Goal: Check status: Check status

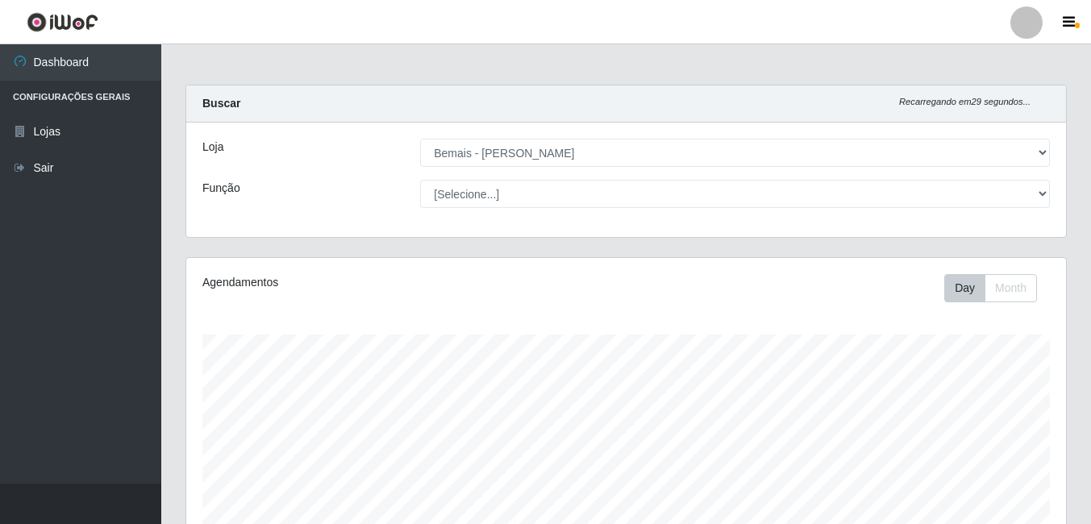
select select "230"
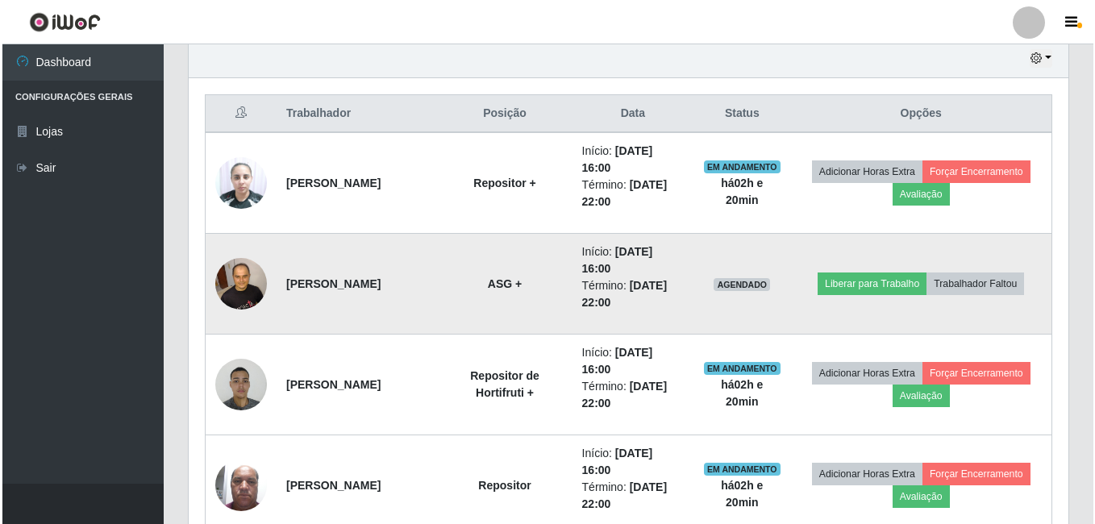
scroll to position [602, 0]
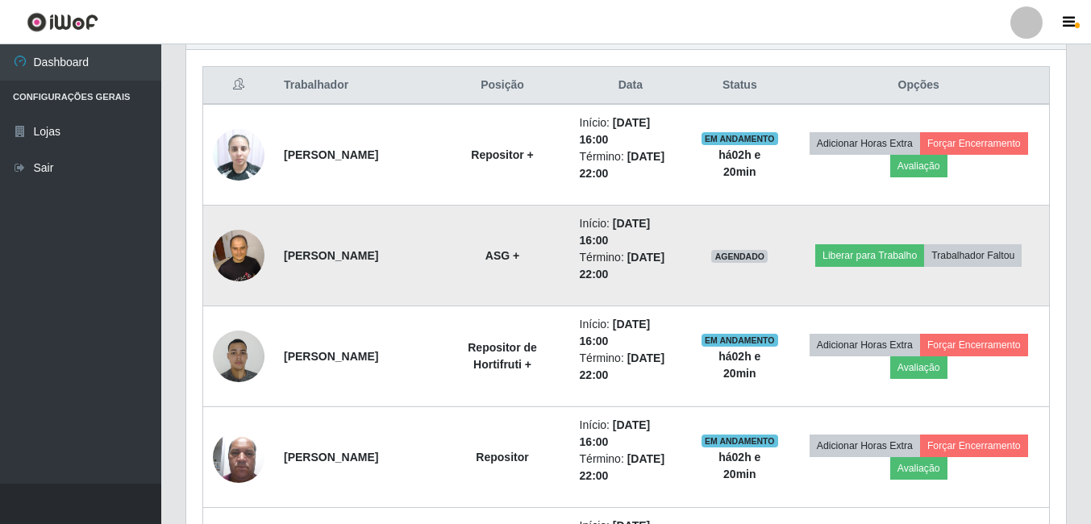
click at [221, 247] on img at bounding box center [239, 255] width 52 height 69
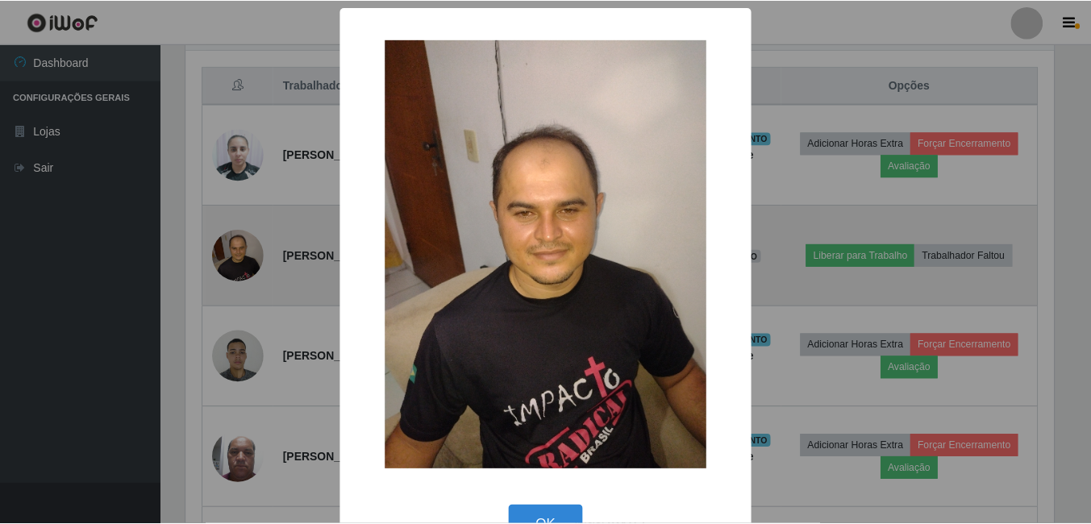
scroll to position [335, 871]
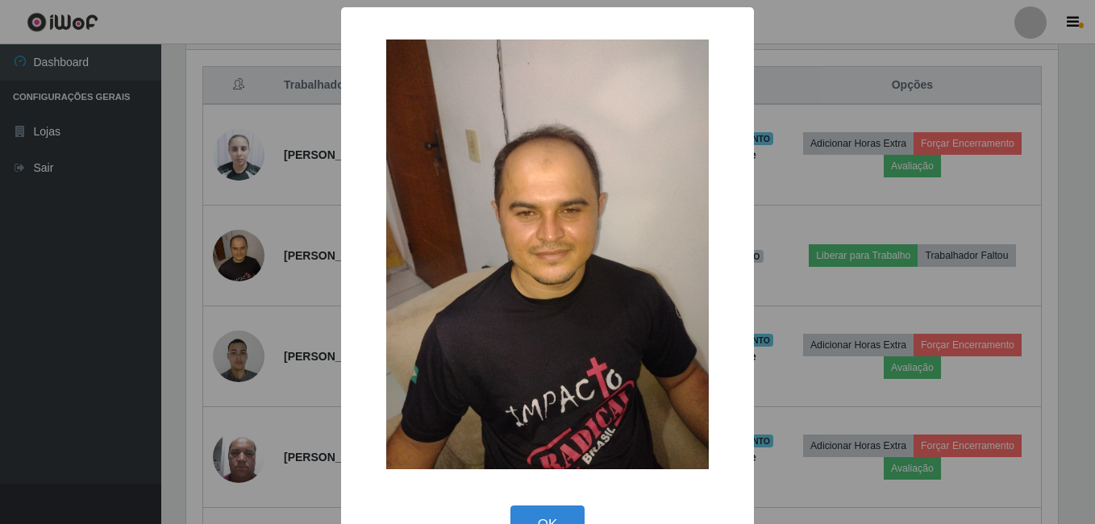
click at [239, 233] on div "× OK Cancel" at bounding box center [547, 262] width 1095 height 524
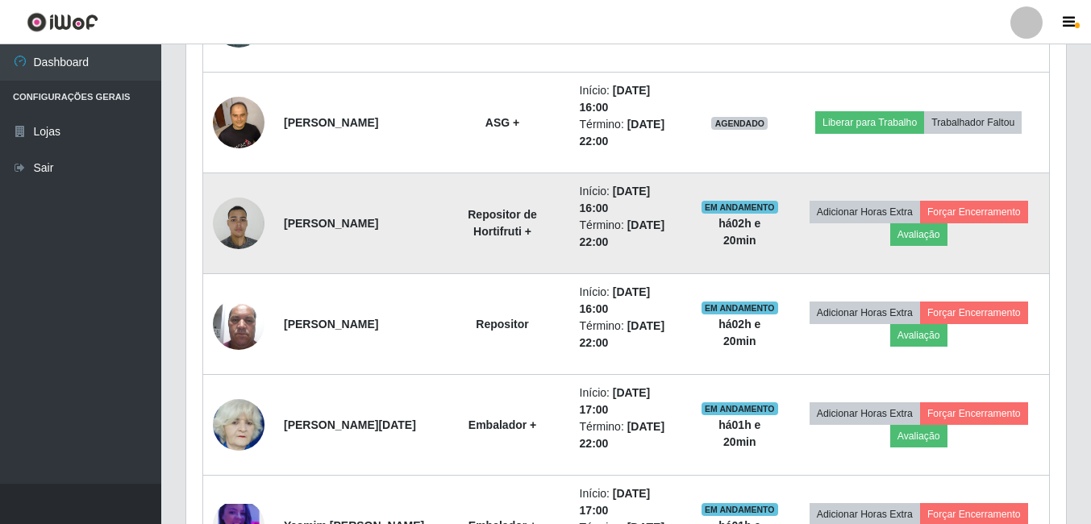
scroll to position [763, 0]
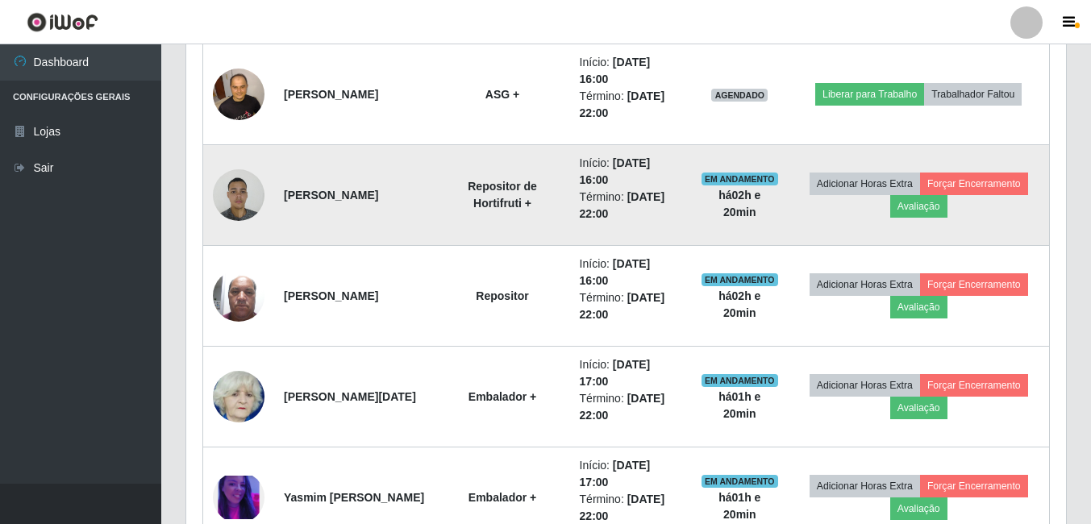
click at [249, 193] on img at bounding box center [239, 194] width 52 height 69
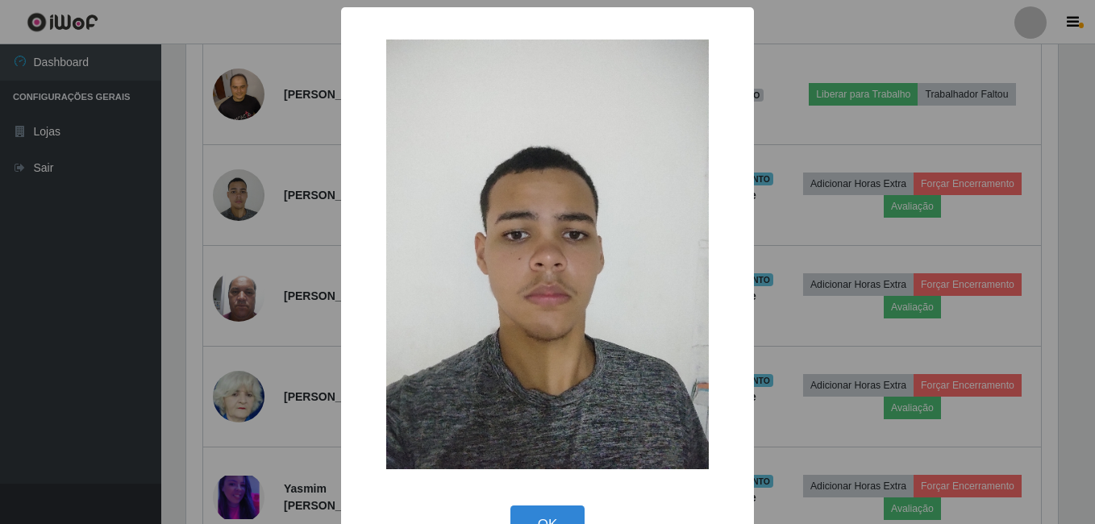
click at [252, 192] on div "× OK Cancel" at bounding box center [547, 262] width 1095 height 524
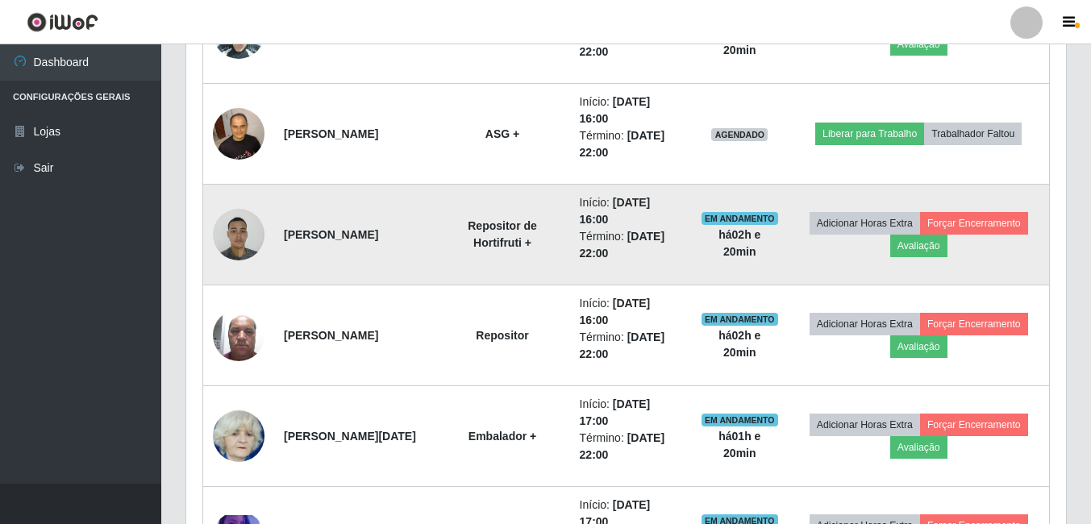
scroll to position [763, 0]
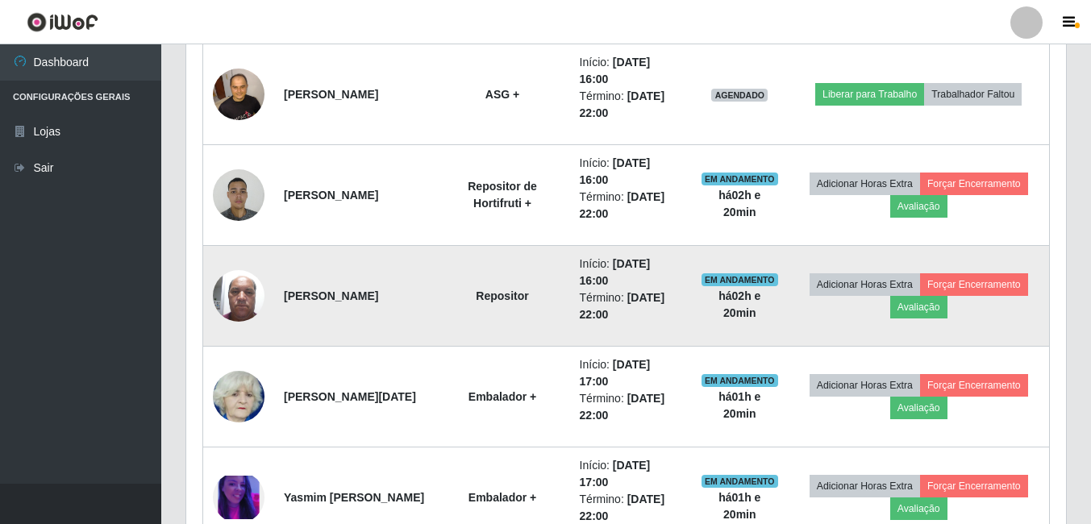
click at [236, 307] on img at bounding box center [239, 295] width 52 height 69
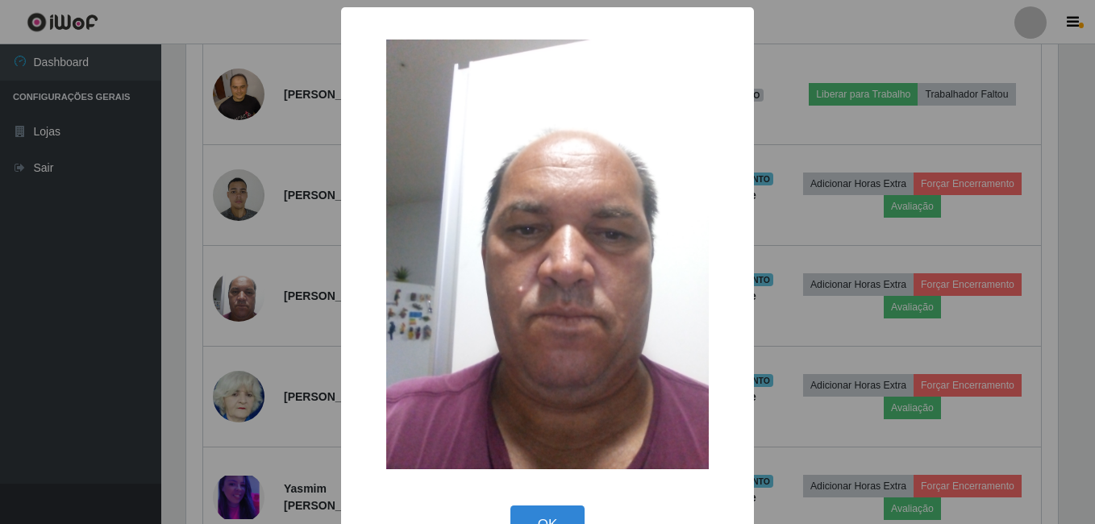
click at [327, 254] on div "× OK Cancel" at bounding box center [547, 262] width 1095 height 524
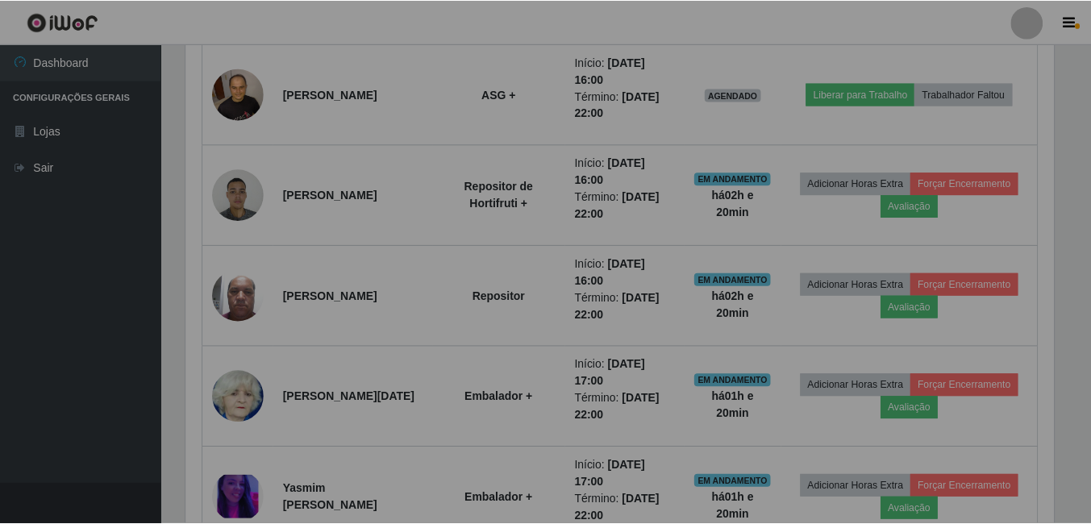
scroll to position [335, 879]
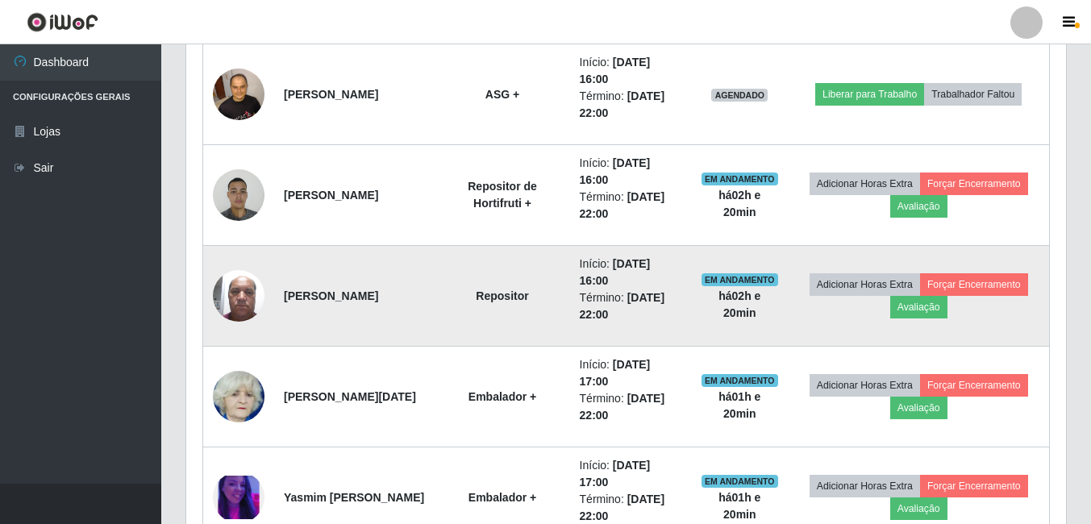
click at [246, 291] on img at bounding box center [239, 295] width 52 height 69
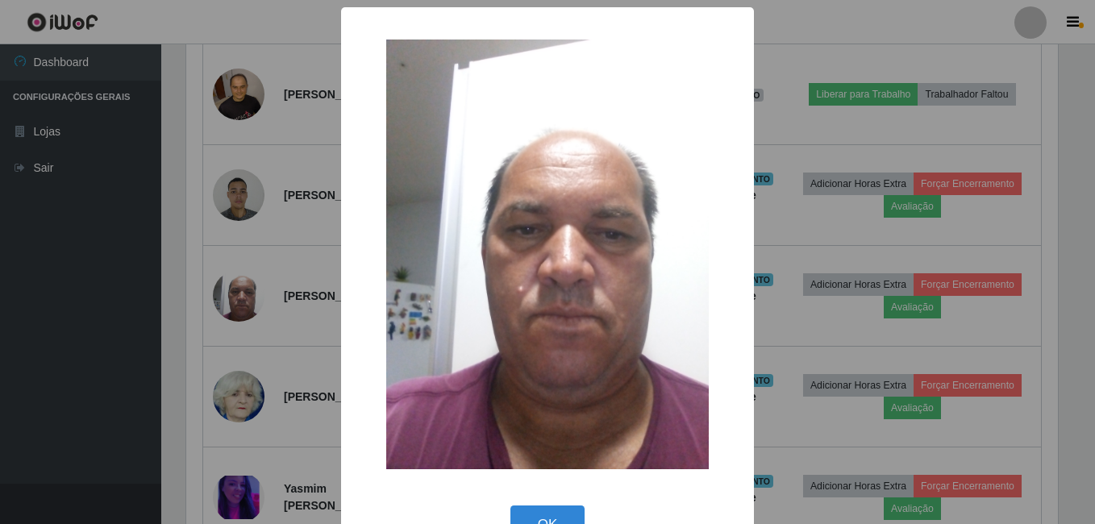
click at [245, 291] on div "× OK Cancel" at bounding box center [547, 262] width 1095 height 524
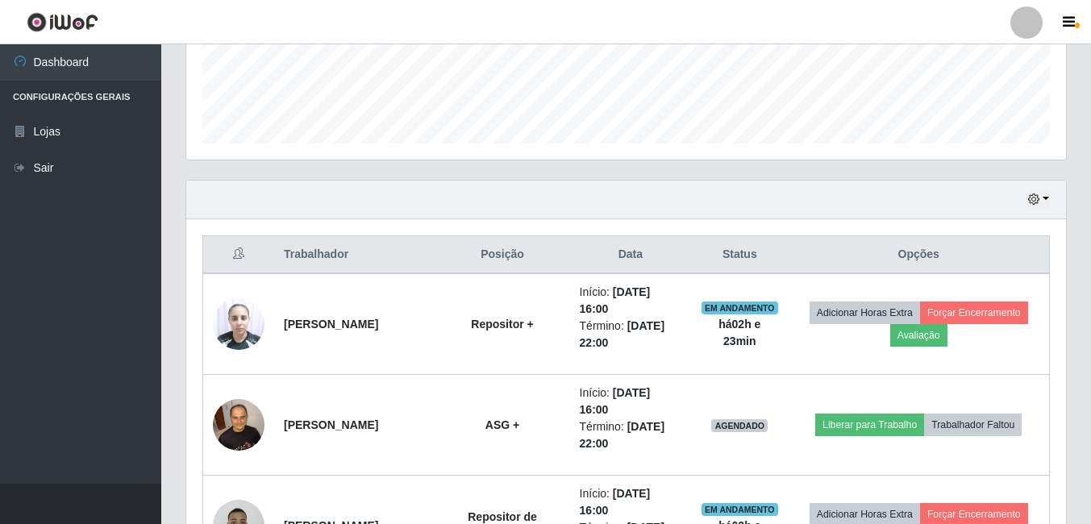
scroll to position [484, 0]
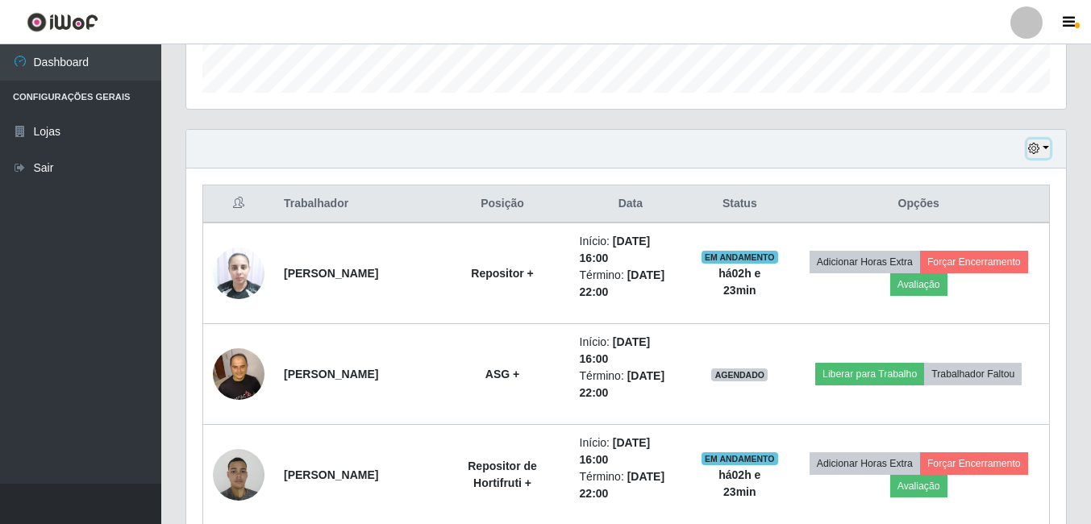
click at [1034, 145] on icon "button" at bounding box center [1033, 148] width 11 height 11
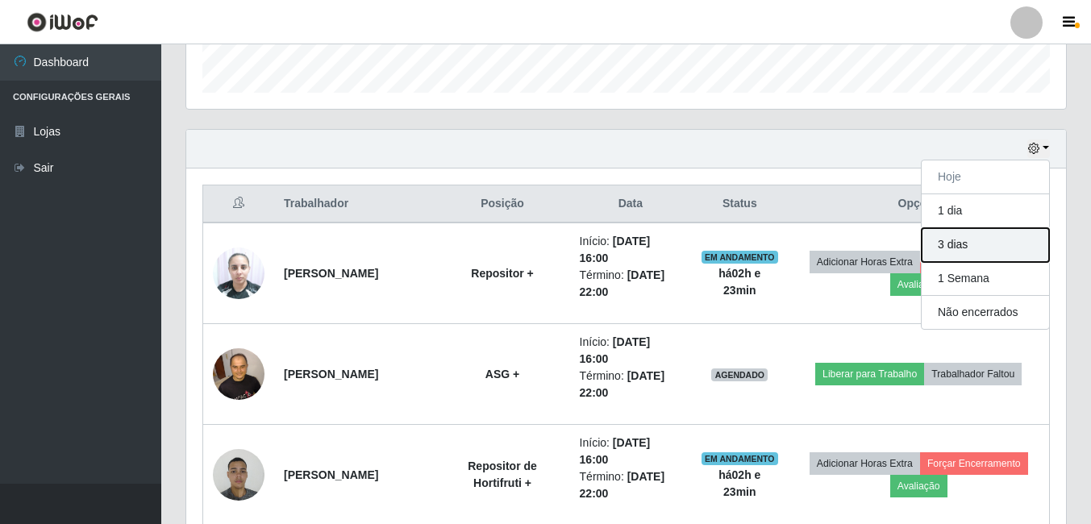
click at [961, 236] on button "3 dias" at bounding box center [984, 245] width 127 height 34
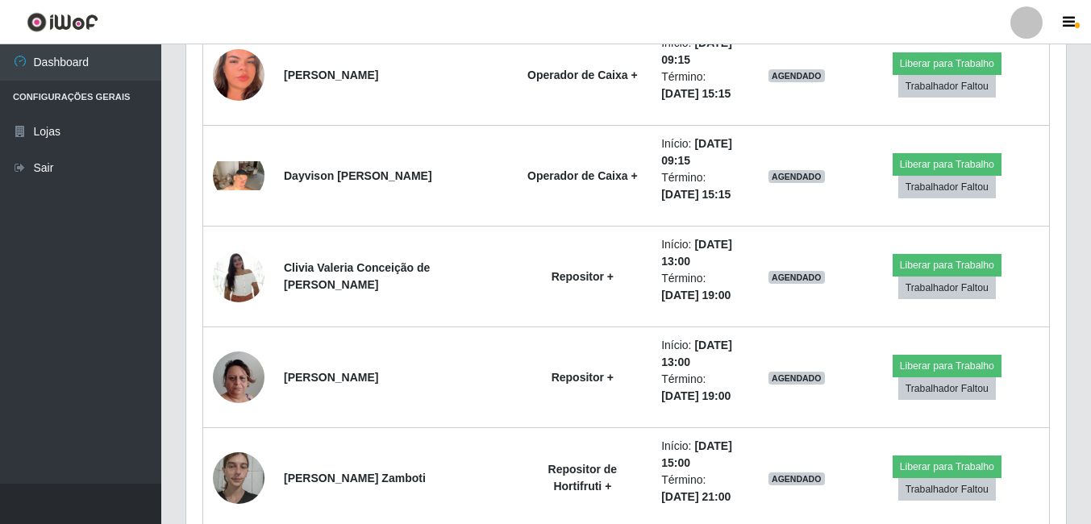
scroll to position [2499, 0]
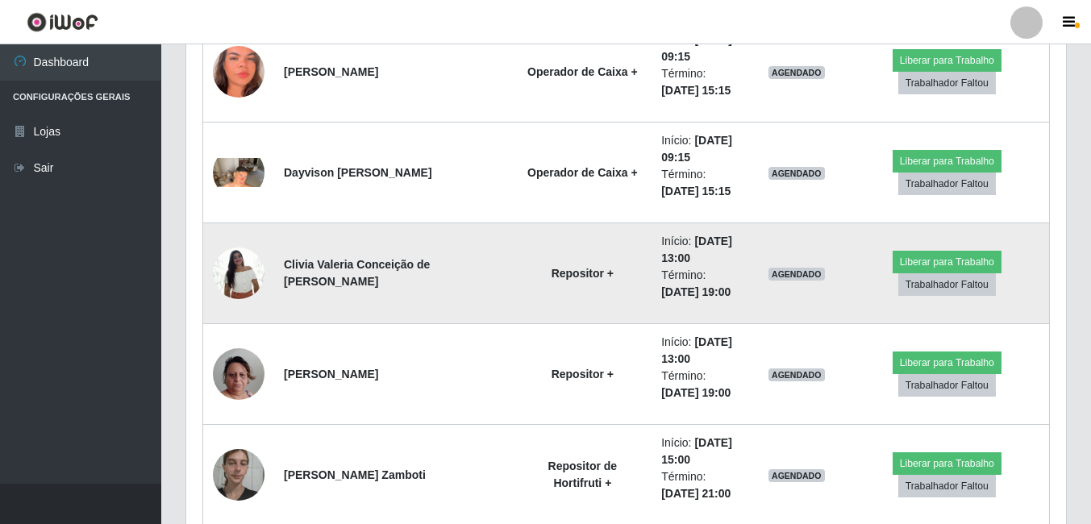
click at [247, 271] on img at bounding box center [239, 273] width 52 height 69
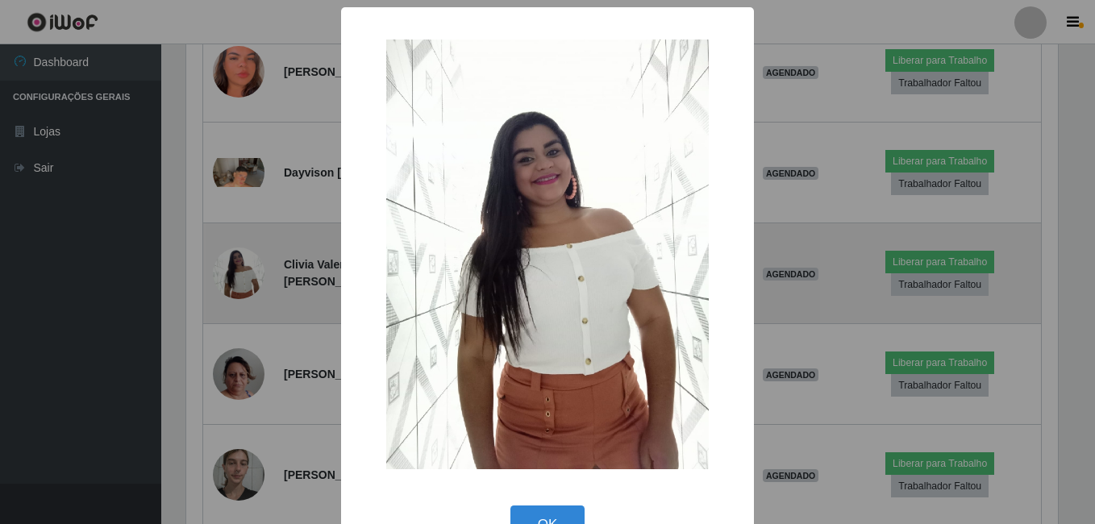
click at [247, 271] on div "× OK Cancel" at bounding box center [547, 262] width 1095 height 524
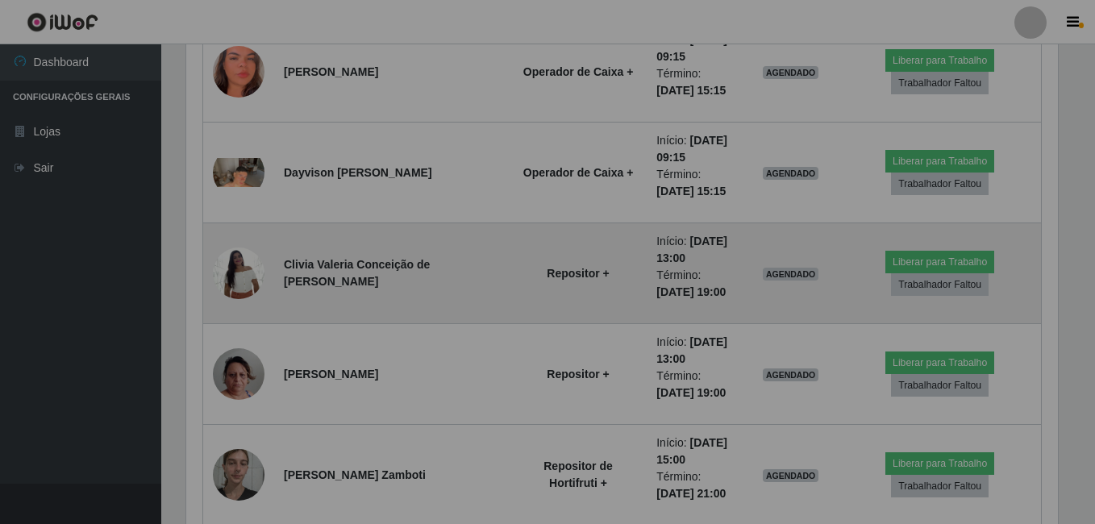
scroll to position [335, 879]
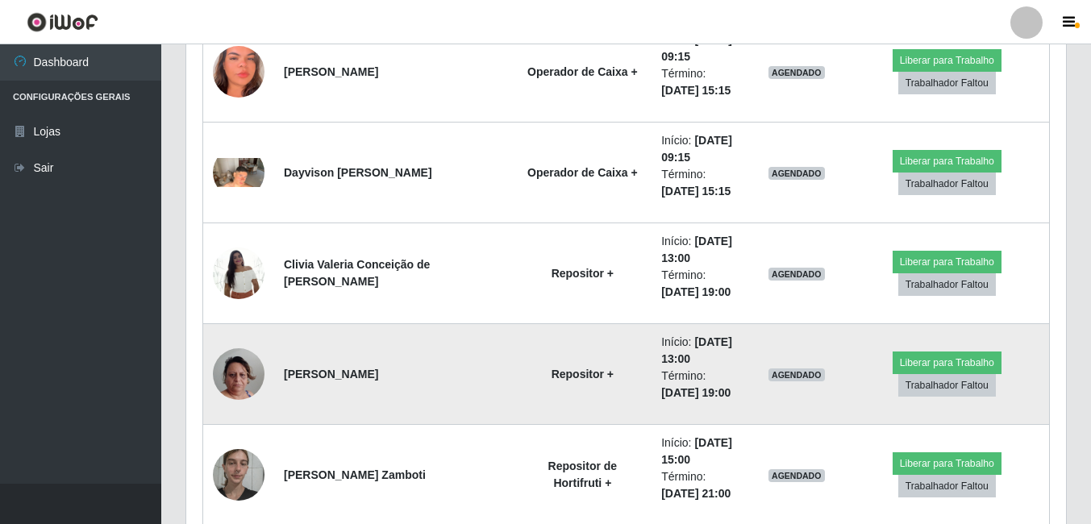
click at [231, 371] on img at bounding box center [239, 374] width 52 height 92
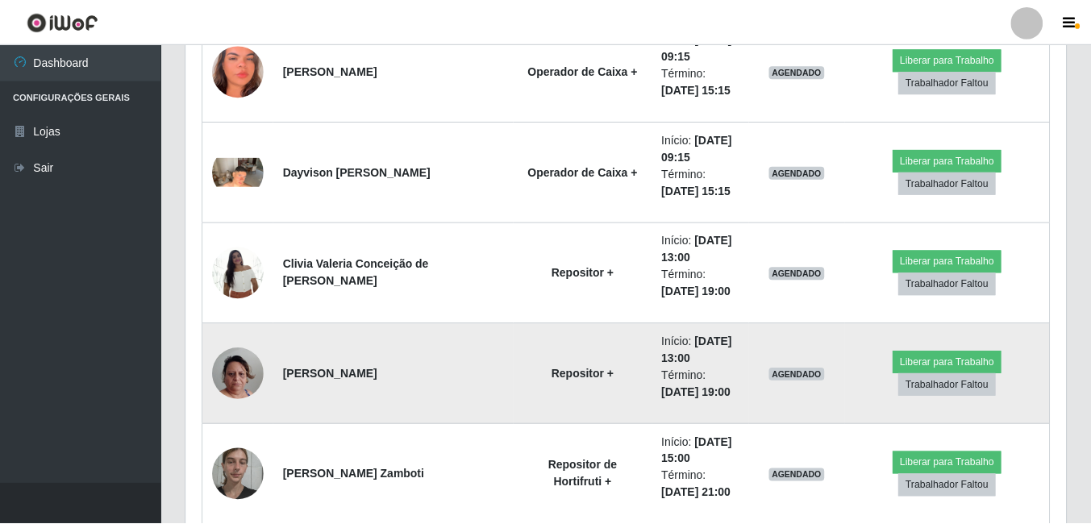
scroll to position [335, 871]
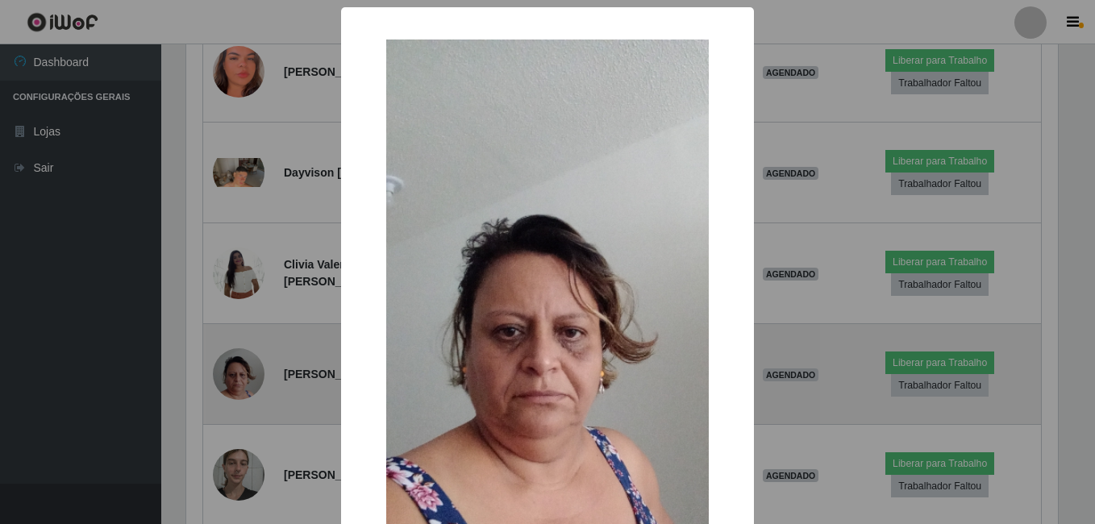
click at [231, 371] on div "× OK Cancel" at bounding box center [547, 262] width 1095 height 524
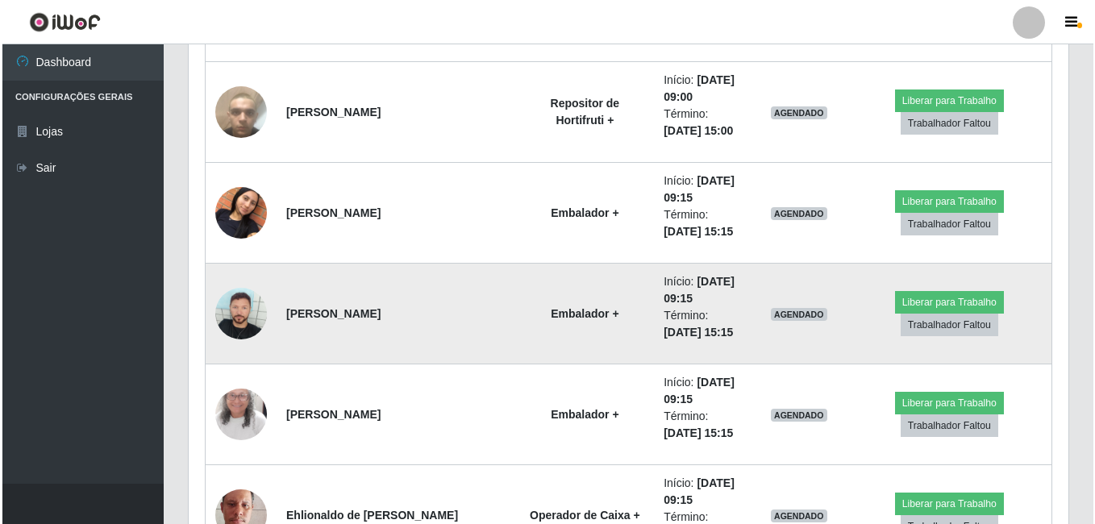
scroll to position [1612, 0]
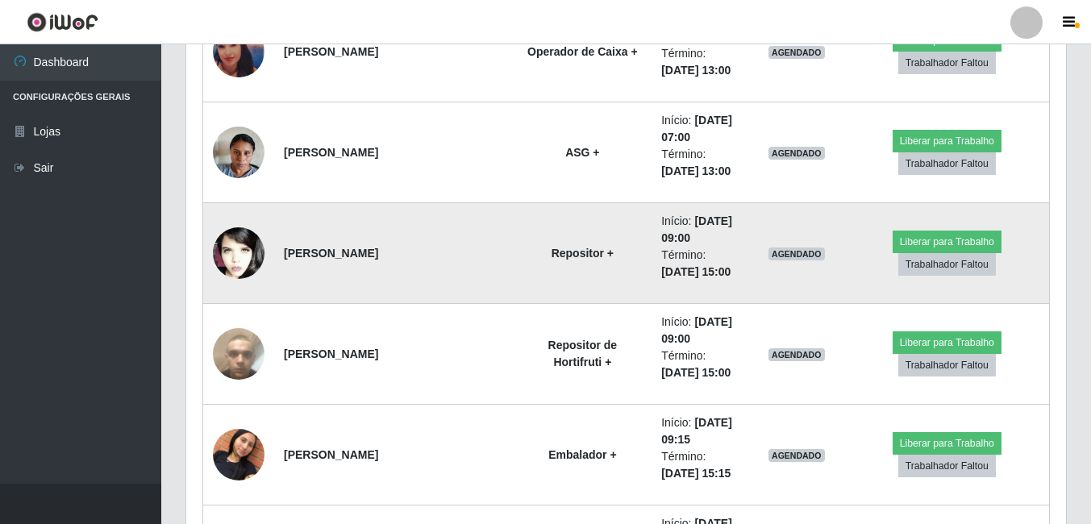
click at [258, 260] on img at bounding box center [239, 253] width 52 height 78
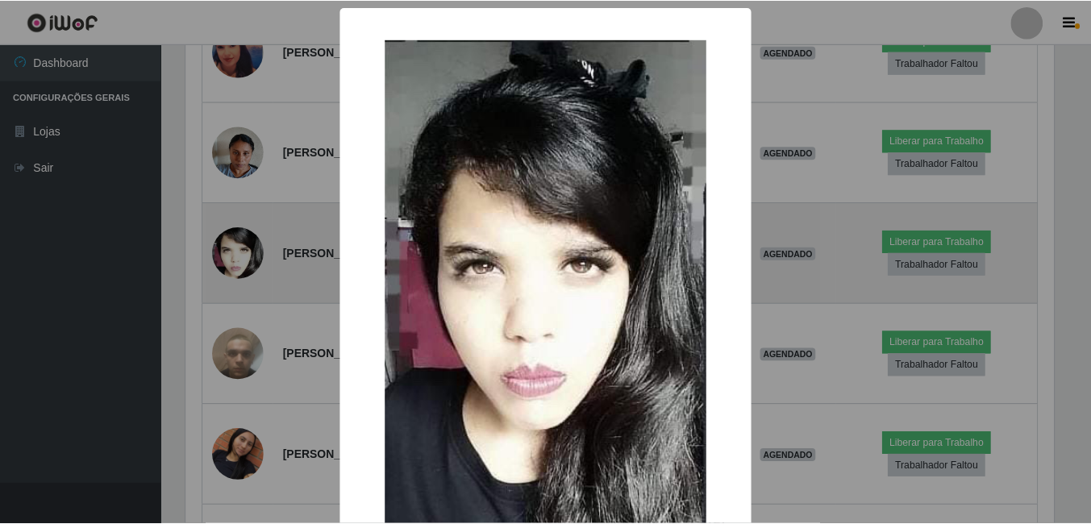
scroll to position [335, 871]
click at [258, 260] on div "× OK Cancel" at bounding box center [547, 262] width 1095 height 524
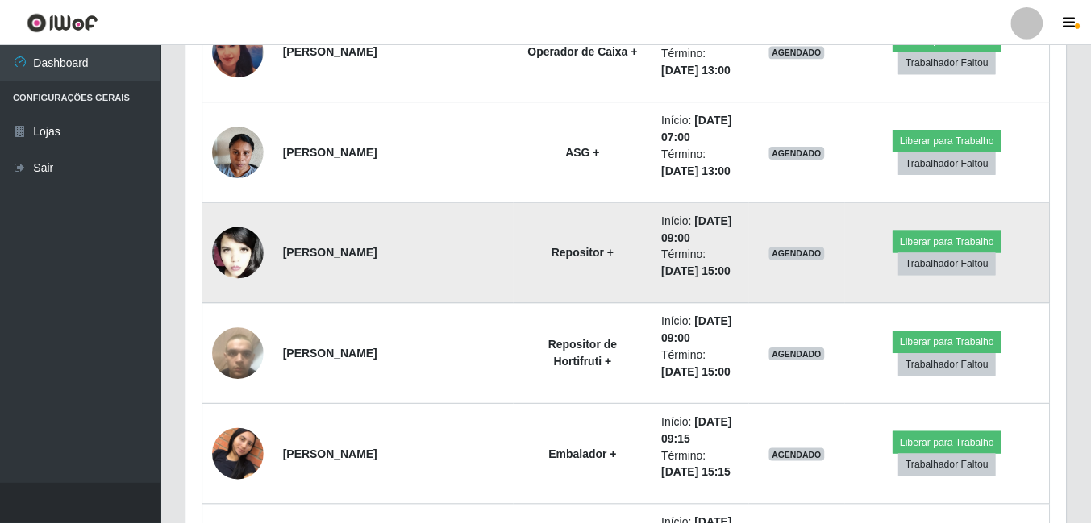
scroll to position [335, 879]
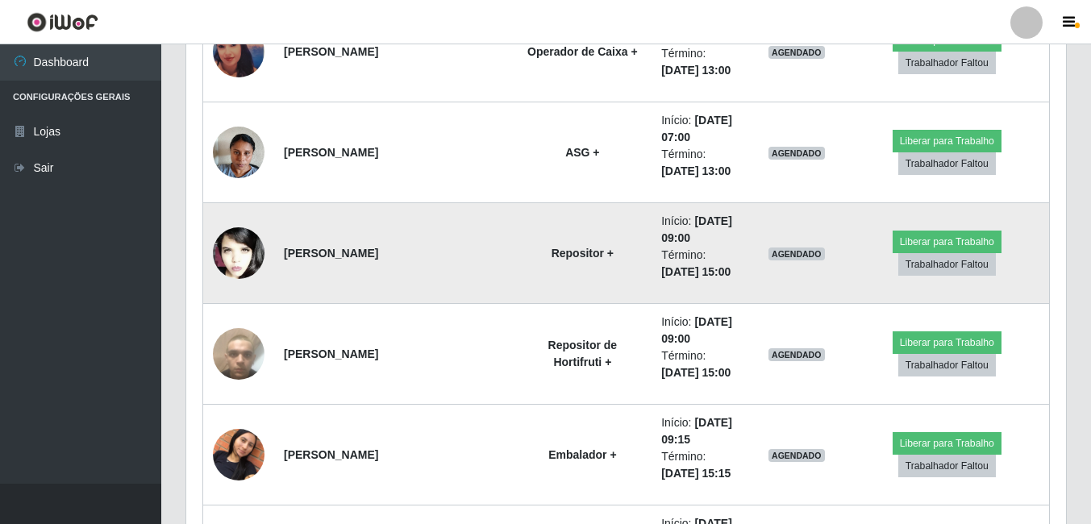
click at [251, 256] on img at bounding box center [239, 253] width 52 height 78
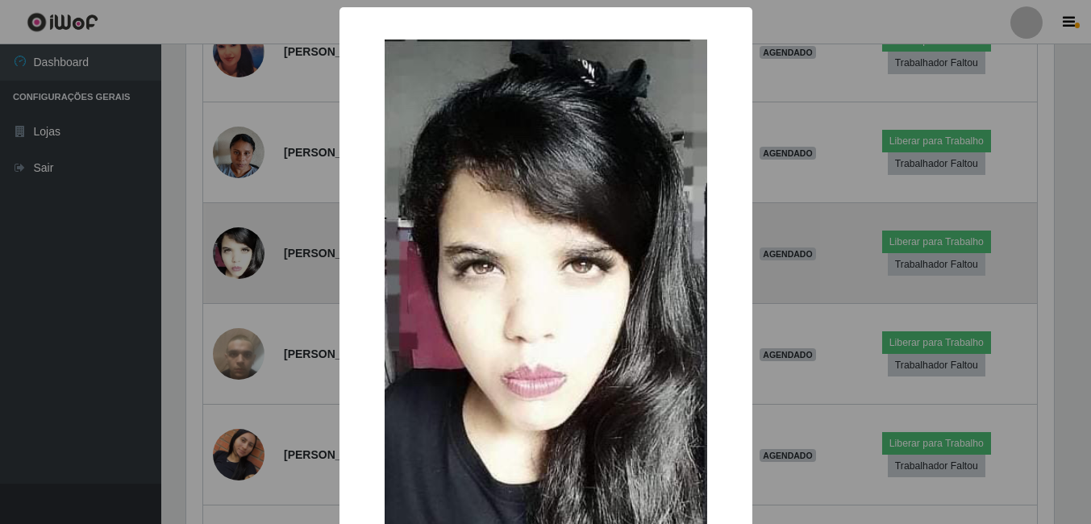
scroll to position [335, 871]
click at [251, 256] on div "× OK Cancel" at bounding box center [547, 262] width 1095 height 524
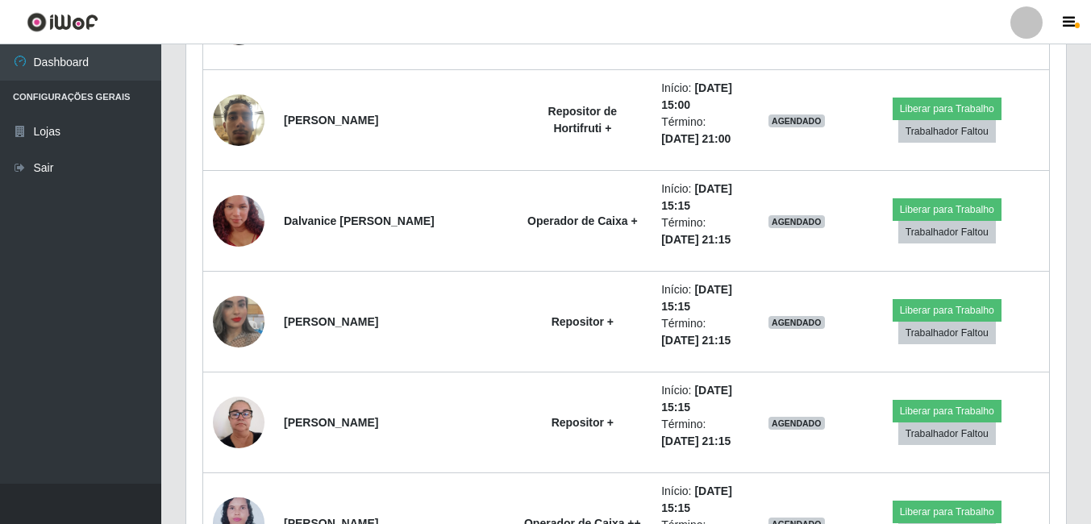
scroll to position [2982, 0]
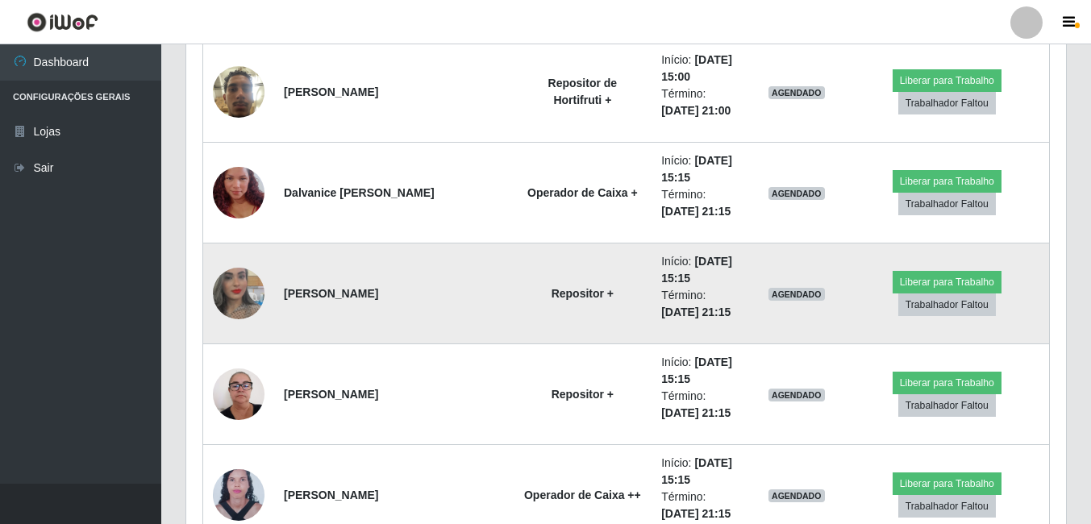
click at [247, 292] on img at bounding box center [239, 293] width 52 height 92
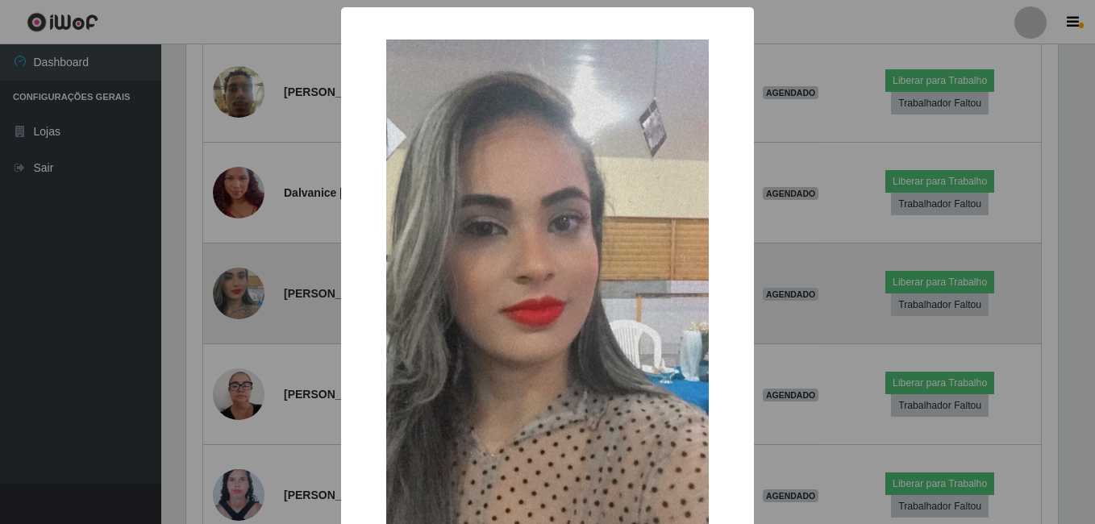
click at [247, 292] on div "× OK Cancel" at bounding box center [547, 262] width 1095 height 524
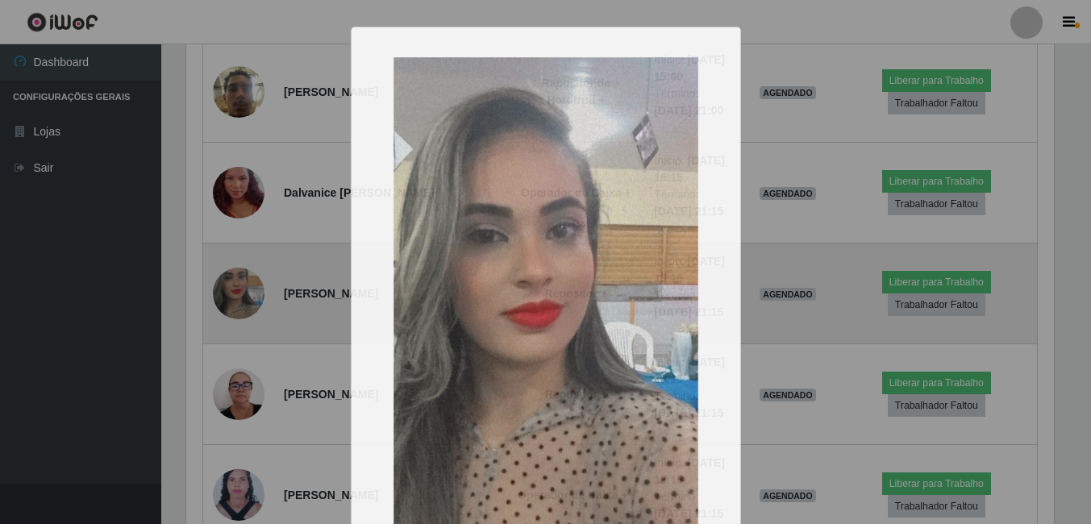
scroll to position [335, 879]
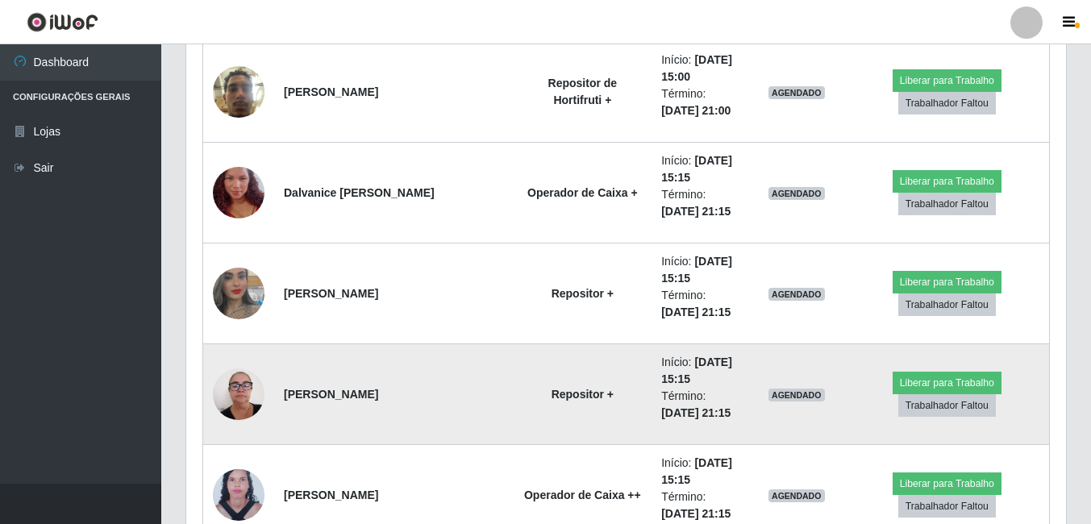
click at [220, 405] on img at bounding box center [239, 393] width 52 height 69
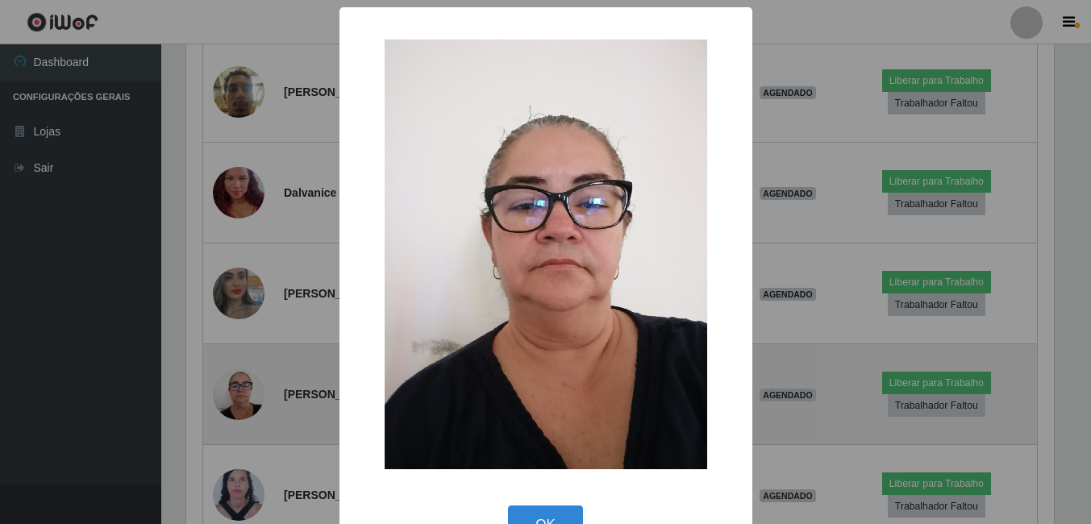
scroll to position [0, 0]
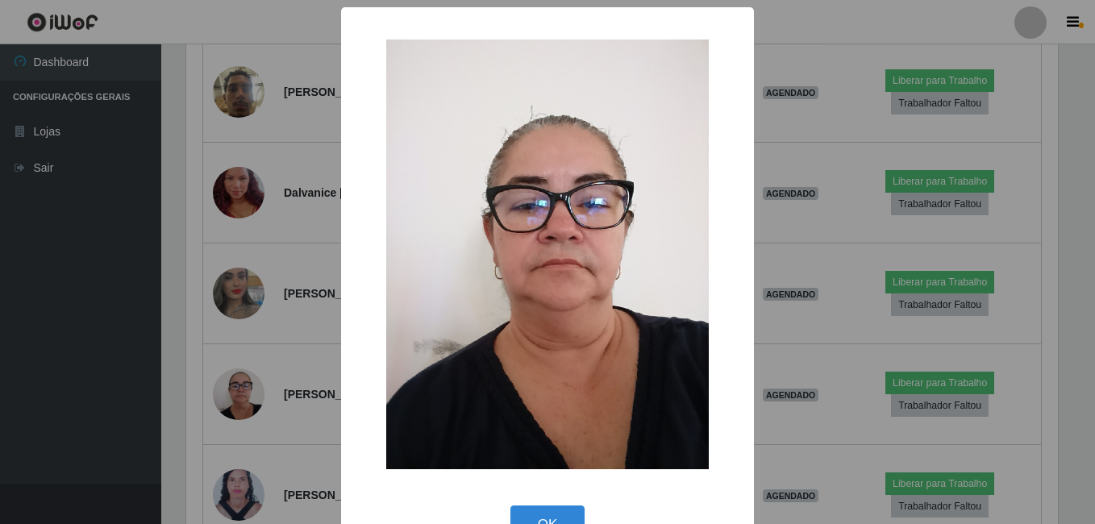
click at [314, 290] on div "× OK Cancel" at bounding box center [547, 262] width 1095 height 524
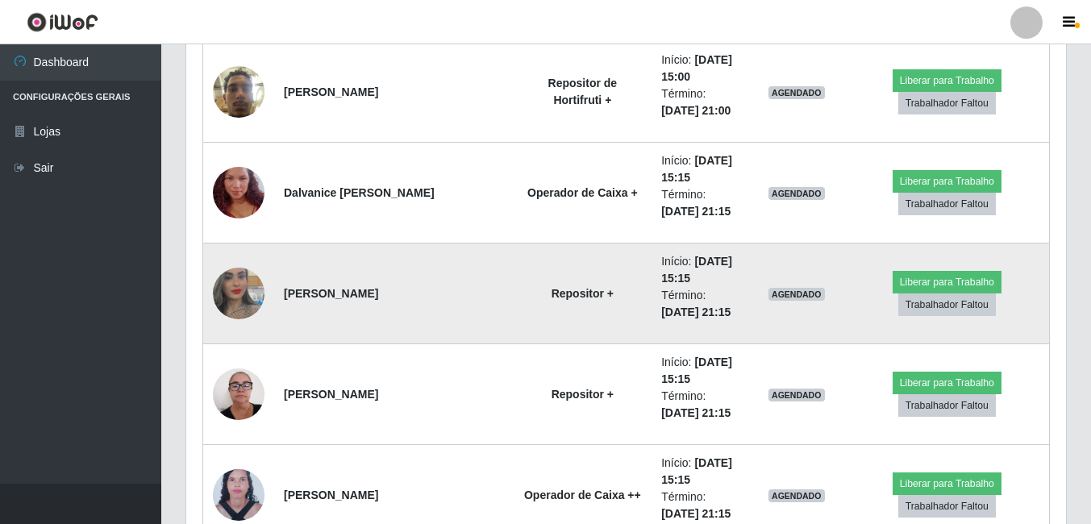
click at [250, 297] on img at bounding box center [239, 293] width 52 height 92
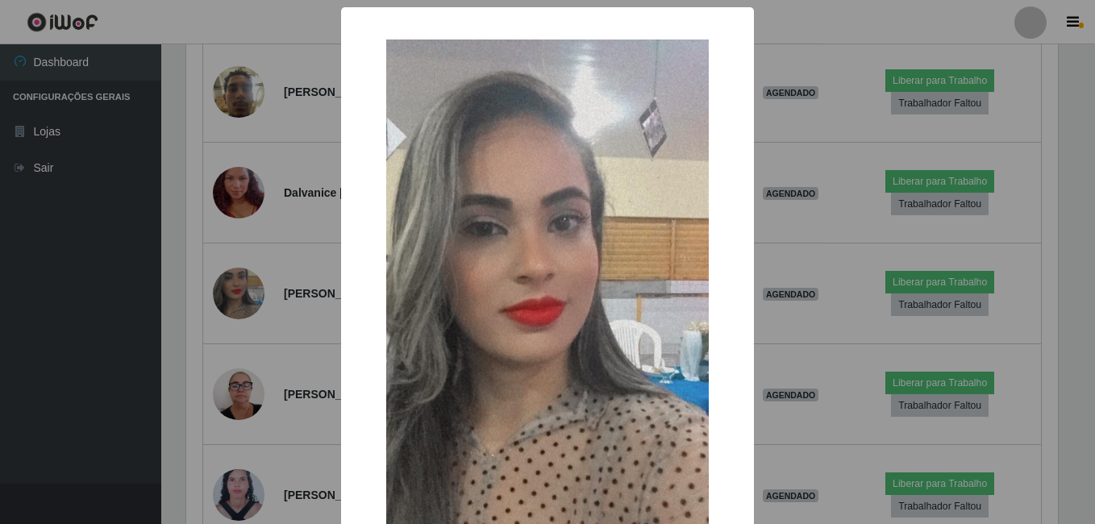
click at [249, 297] on div "× OK Cancel" at bounding box center [547, 262] width 1095 height 524
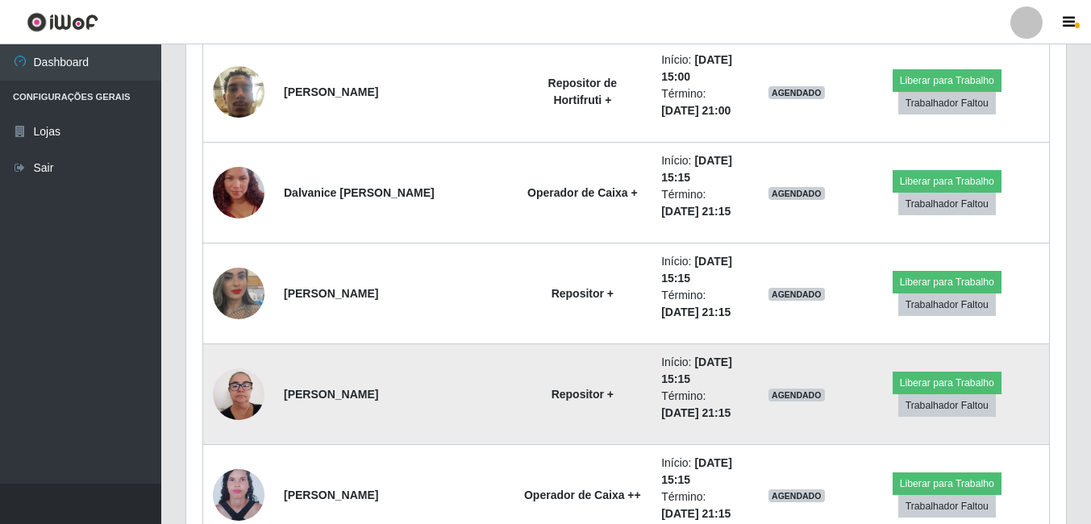
click at [226, 393] on img at bounding box center [239, 393] width 52 height 69
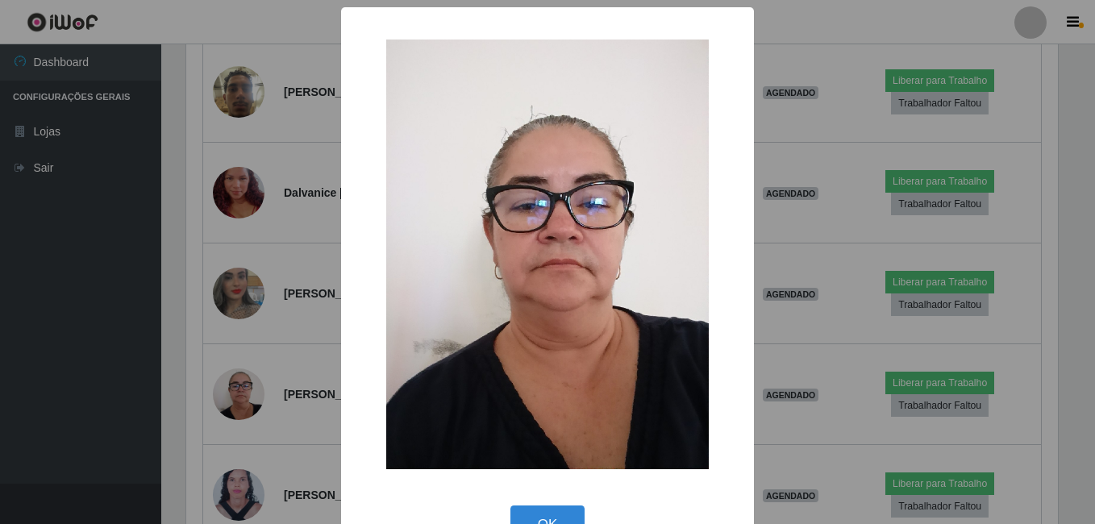
click at [230, 383] on div "× OK Cancel" at bounding box center [547, 262] width 1095 height 524
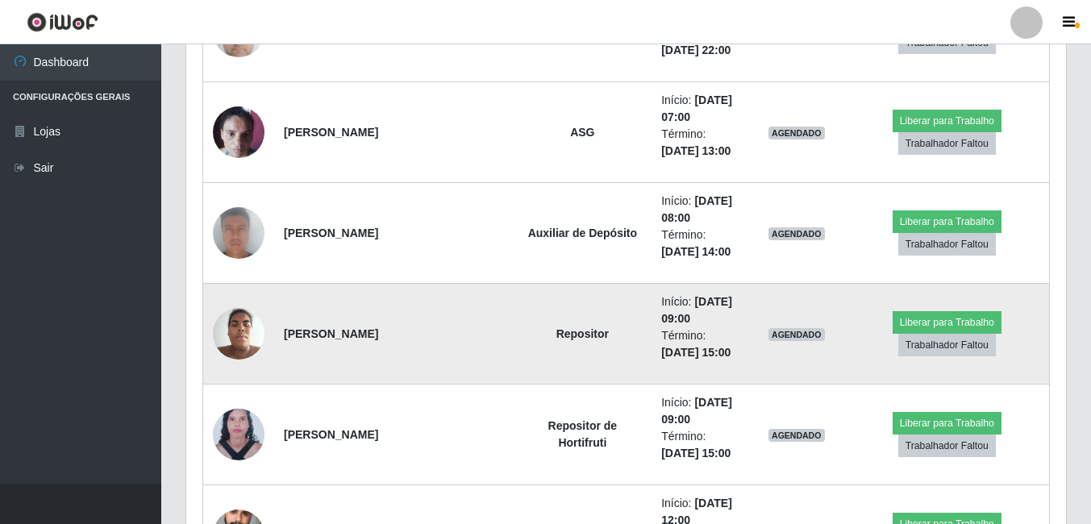
click at [240, 334] on img at bounding box center [239, 333] width 52 height 69
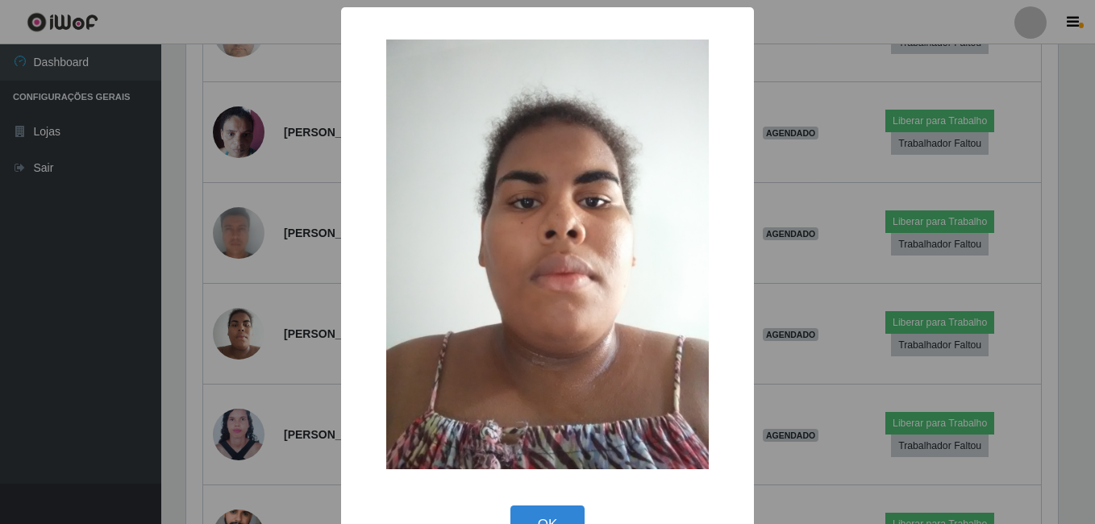
click at [243, 323] on div "× OK Cancel" at bounding box center [547, 262] width 1095 height 524
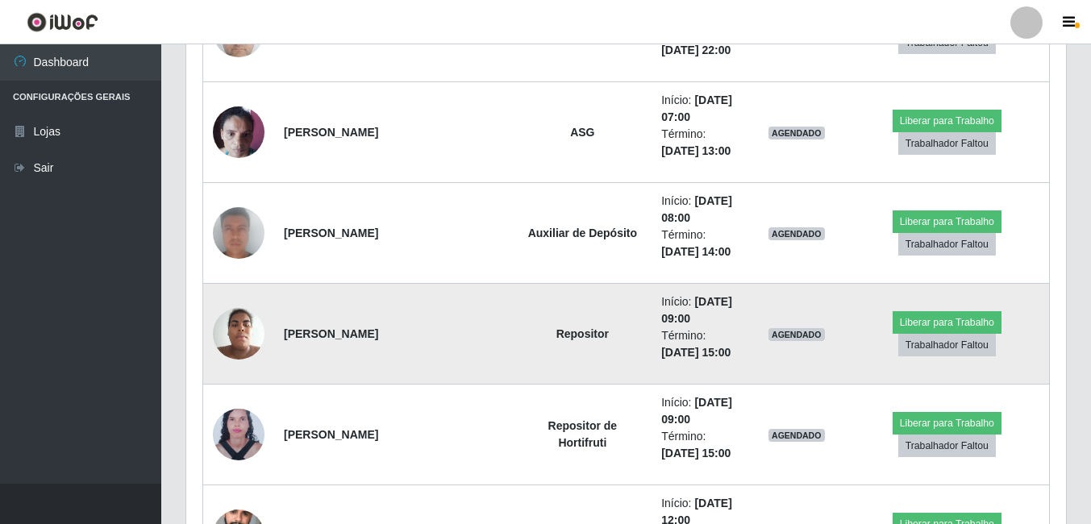
click at [237, 330] on img at bounding box center [239, 333] width 52 height 69
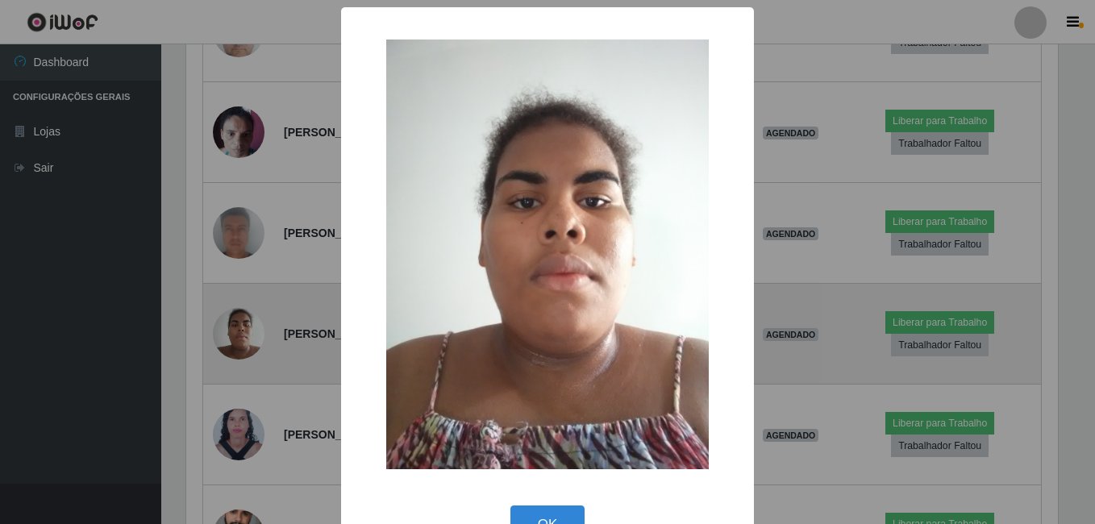
scroll to position [805692, 805155]
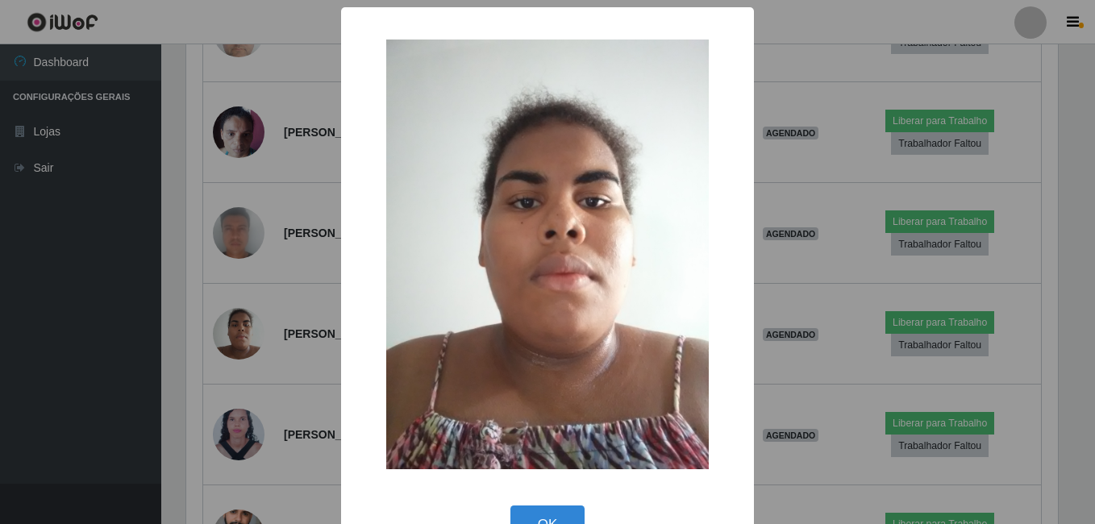
click at [230, 333] on div "× OK Cancel" at bounding box center [547, 262] width 1095 height 524
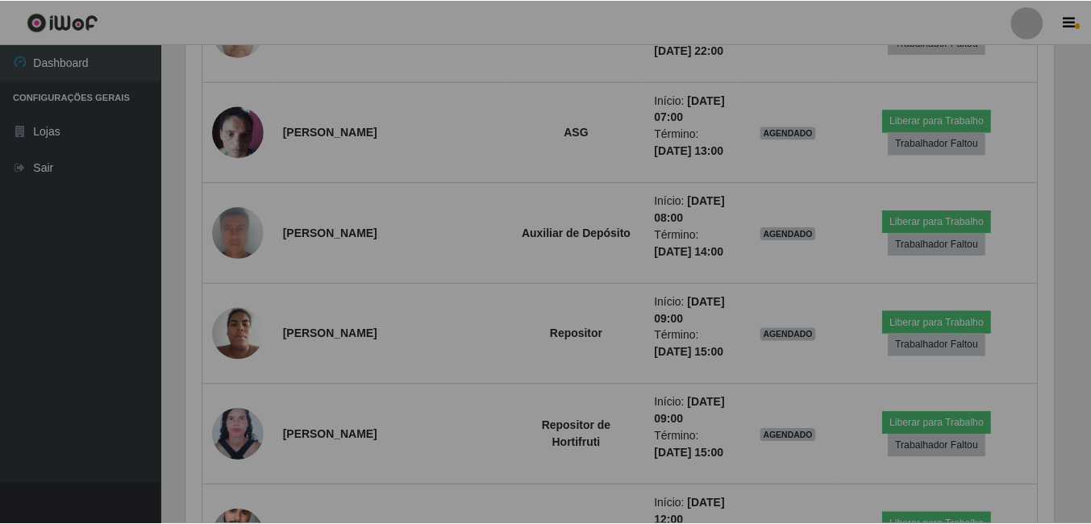
scroll to position [805692, 805147]
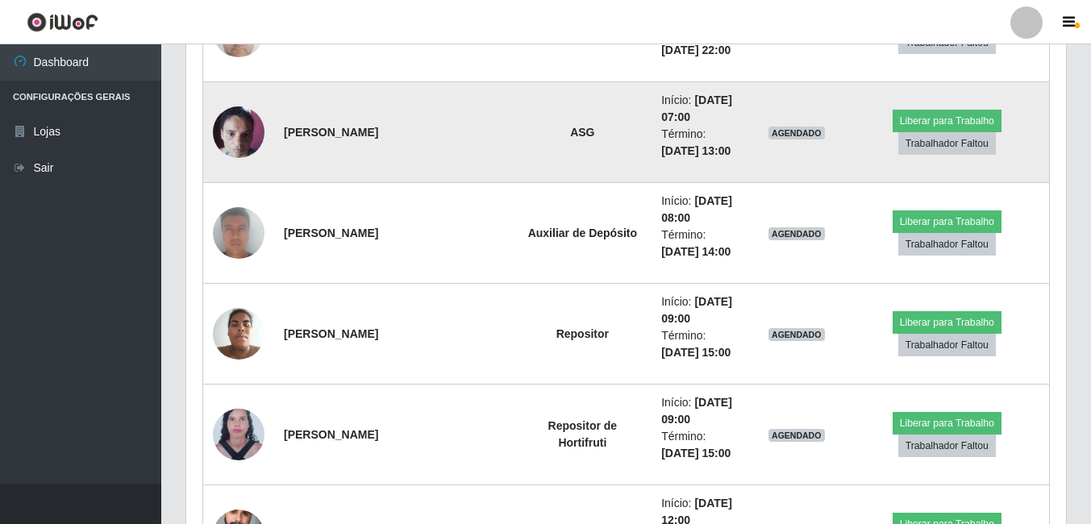
click at [237, 136] on img at bounding box center [239, 132] width 52 height 69
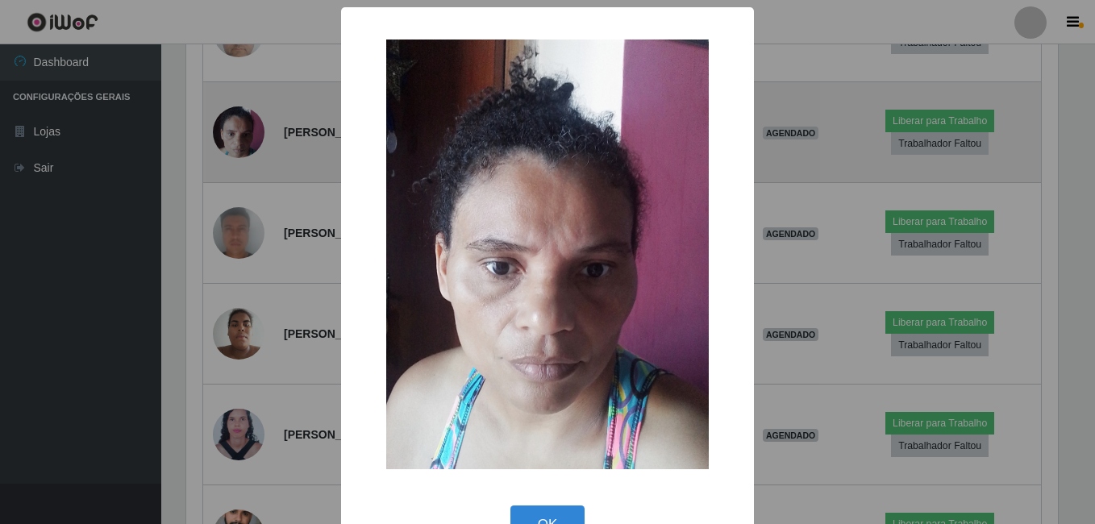
scroll to position [805692, 805155]
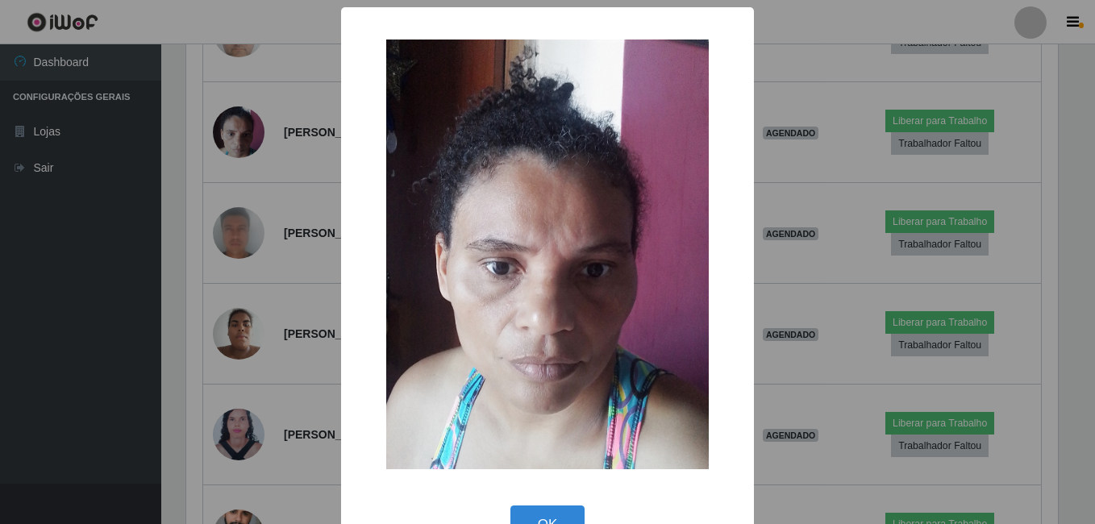
click at [237, 137] on div "× OK Cancel" at bounding box center [547, 262] width 1095 height 524
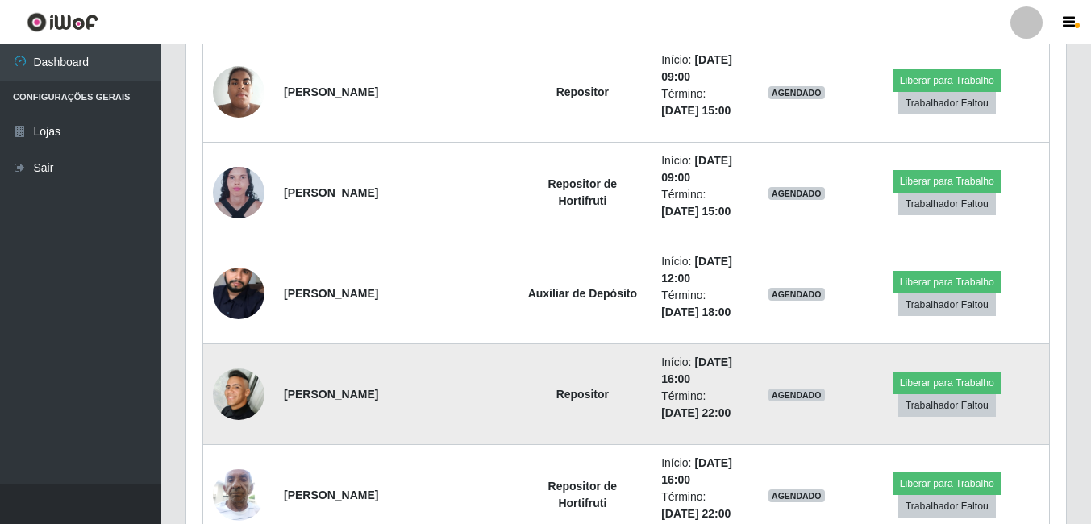
click at [222, 392] on img at bounding box center [239, 394] width 52 height 52
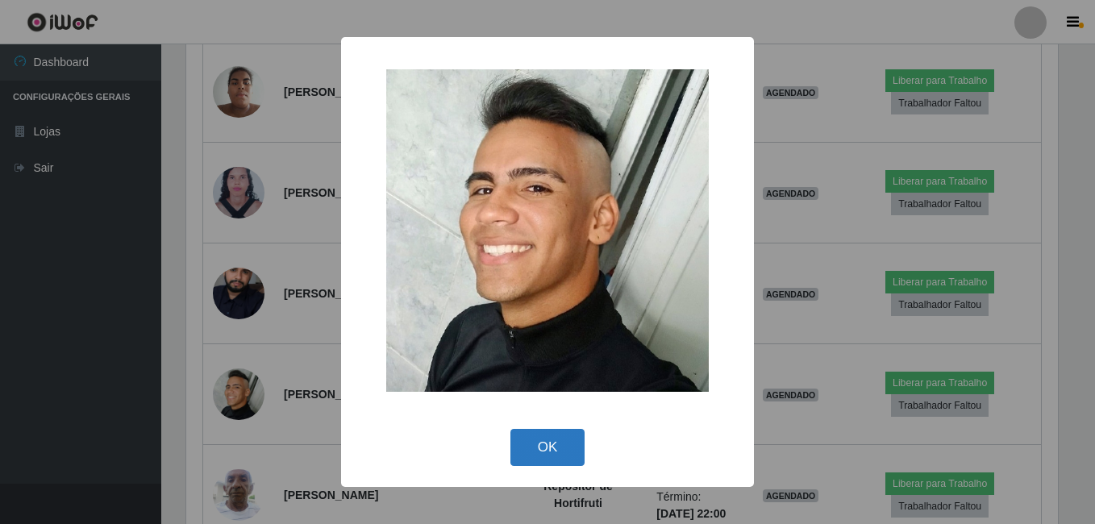
click at [527, 439] on button "OK" at bounding box center [547, 448] width 75 height 38
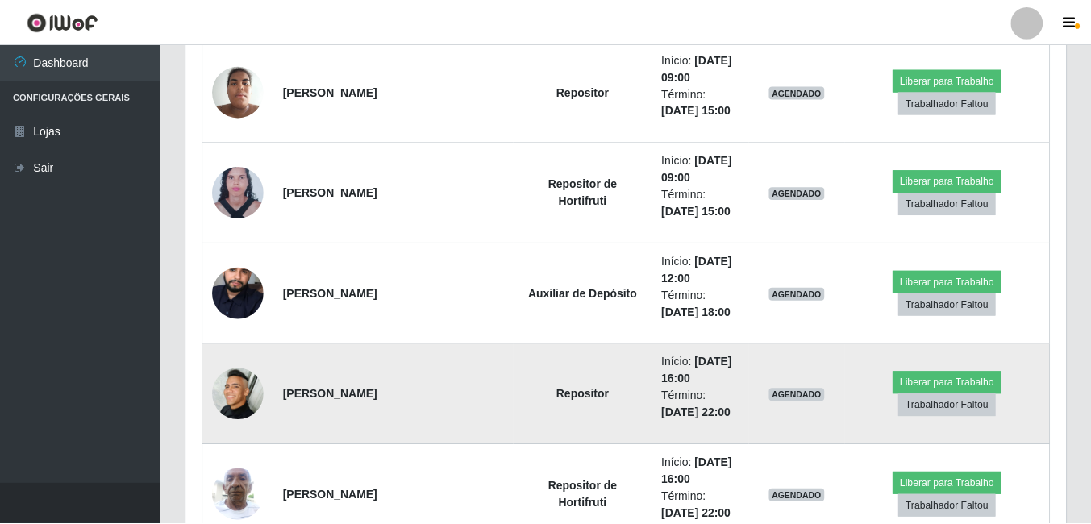
scroll to position [805692, 805147]
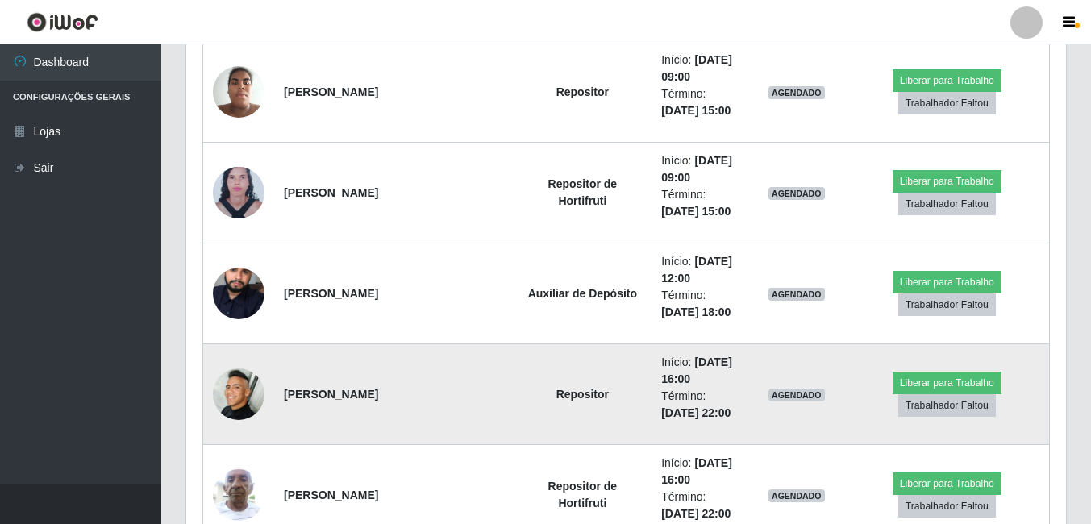
click at [243, 393] on img at bounding box center [239, 394] width 52 height 52
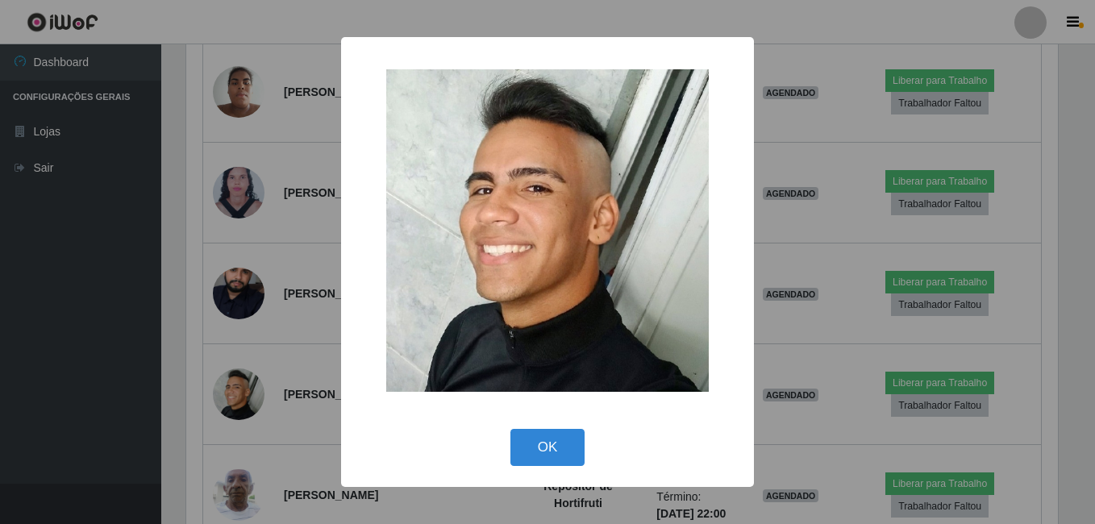
click at [242, 393] on div "× OK Cancel" at bounding box center [547, 262] width 1095 height 524
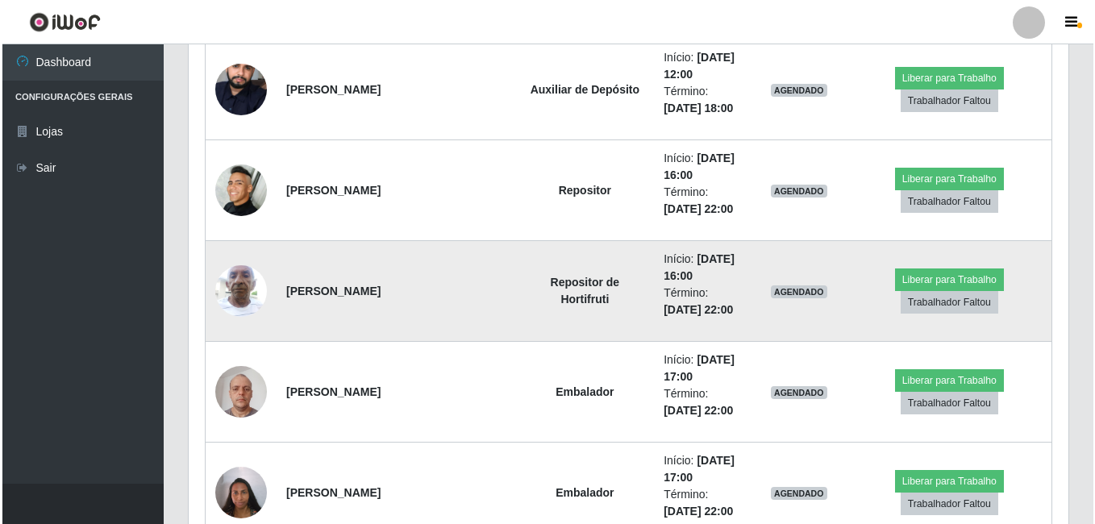
scroll to position [4836, 0]
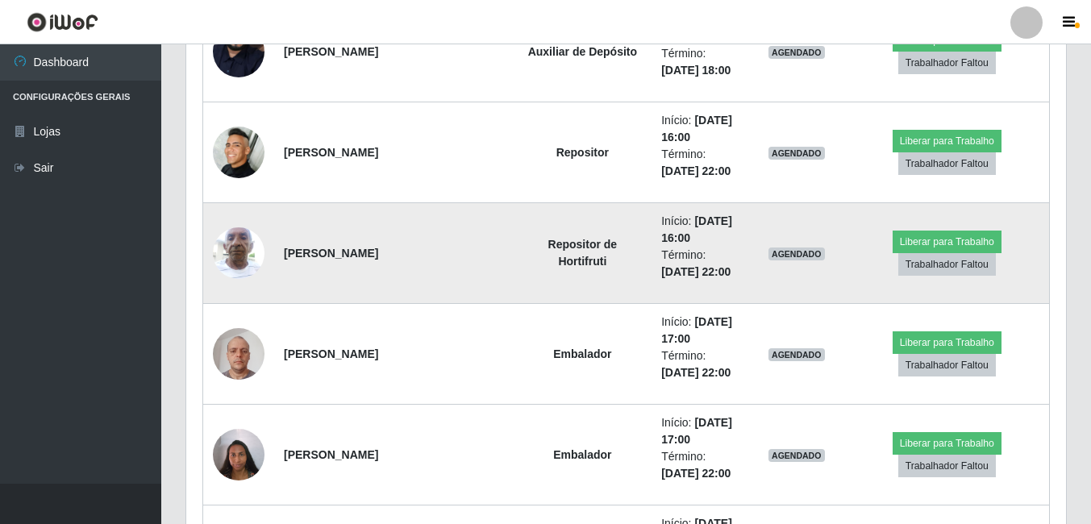
click at [227, 262] on img at bounding box center [239, 252] width 52 height 69
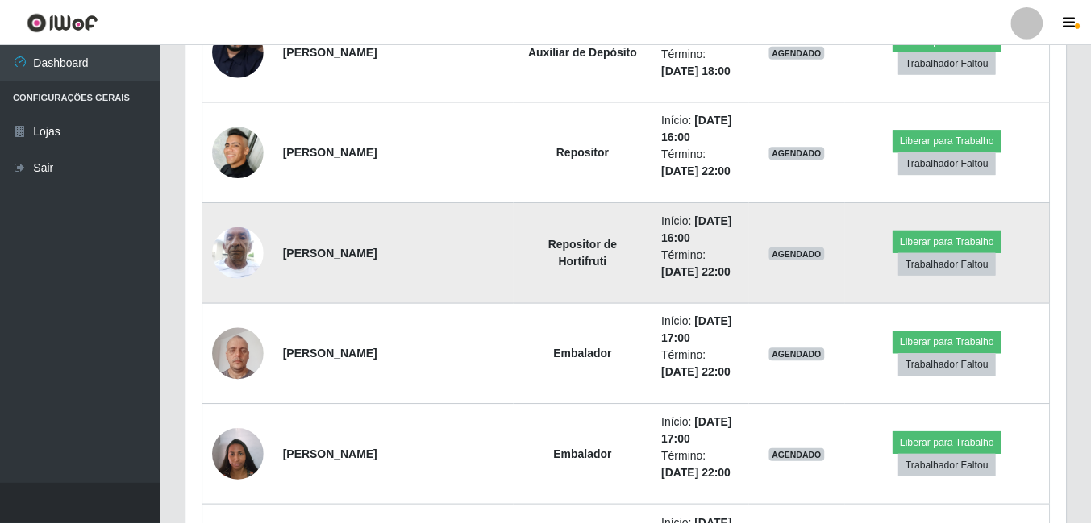
scroll to position [335, 871]
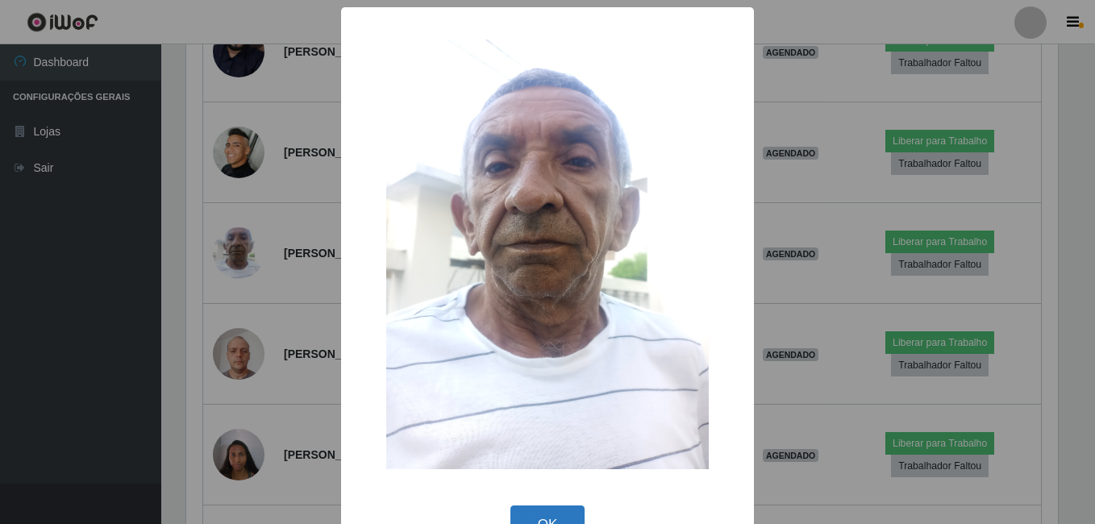
click at [557, 517] on button "OK" at bounding box center [547, 524] width 75 height 38
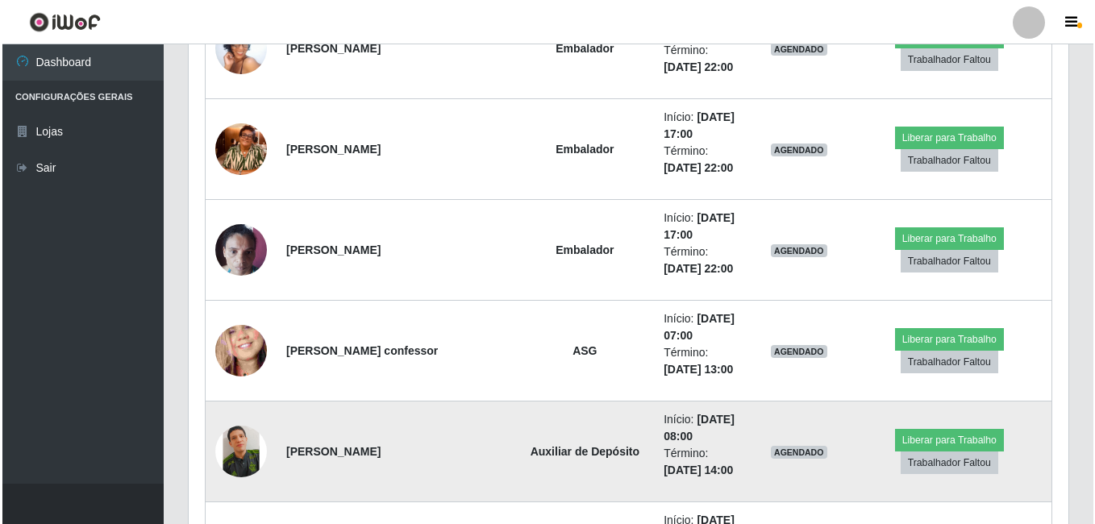
scroll to position [5481, 0]
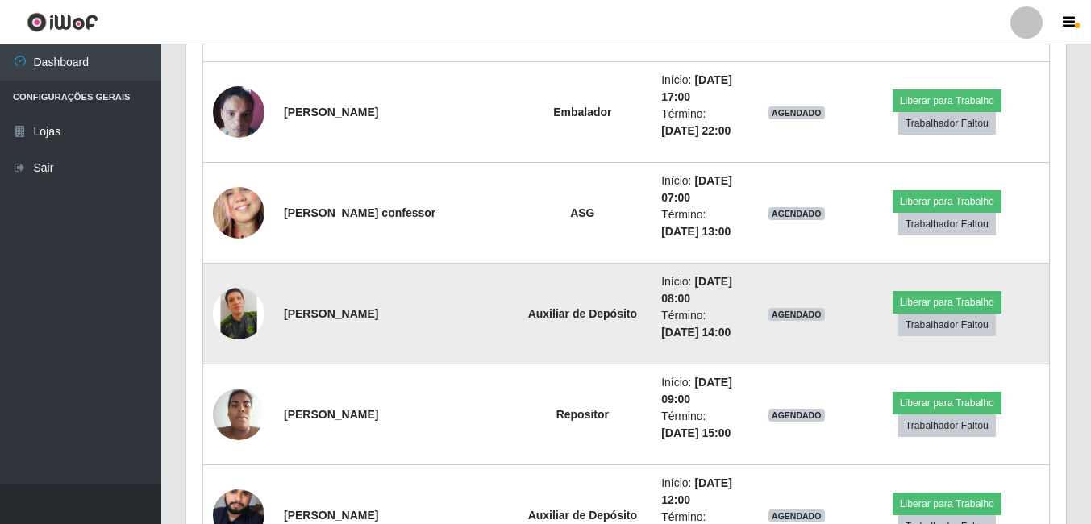
click at [223, 319] on img at bounding box center [239, 313] width 52 height 69
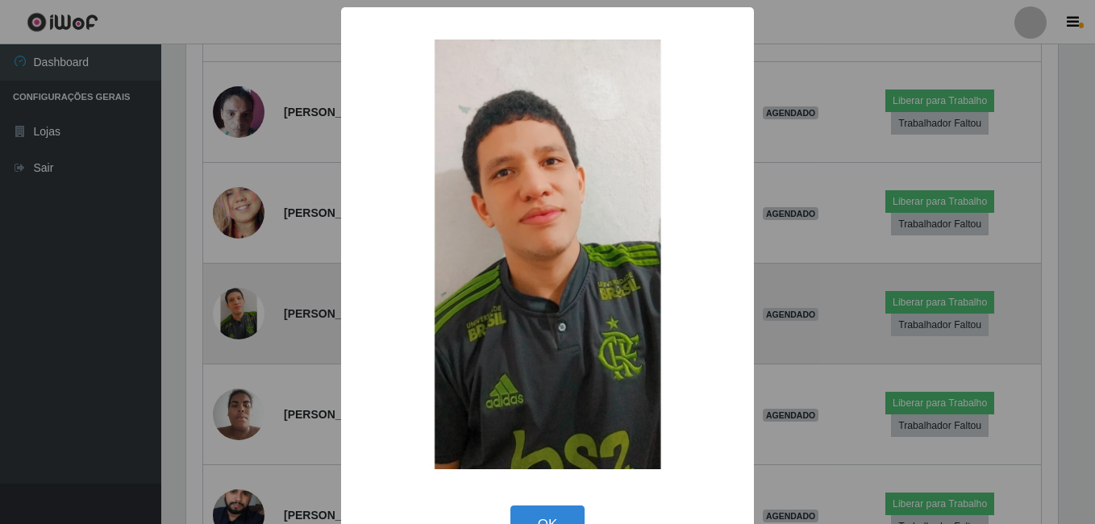
click at [223, 319] on div "× OK Cancel" at bounding box center [547, 262] width 1095 height 524
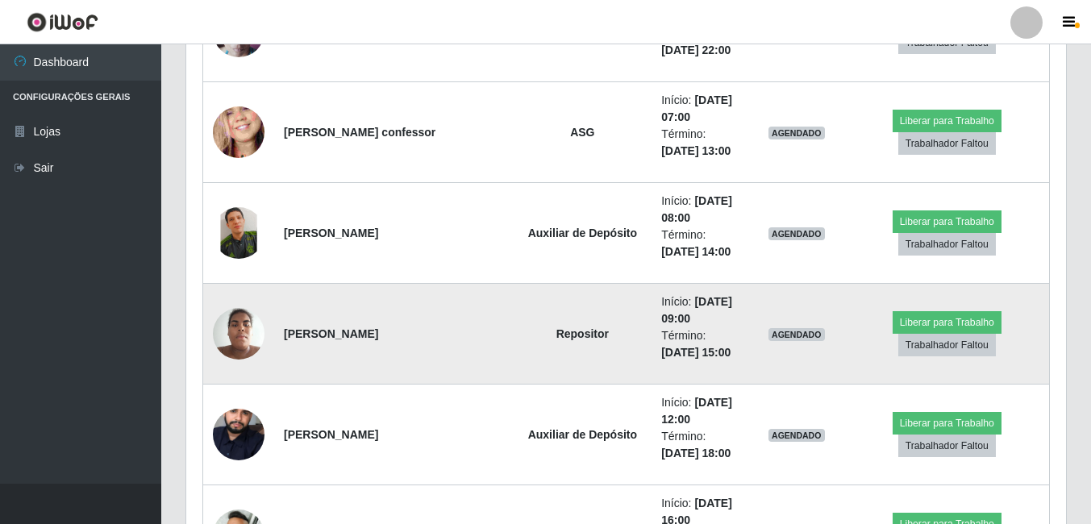
click at [235, 341] on img at bounding box center [239, 333] width 52 height 69
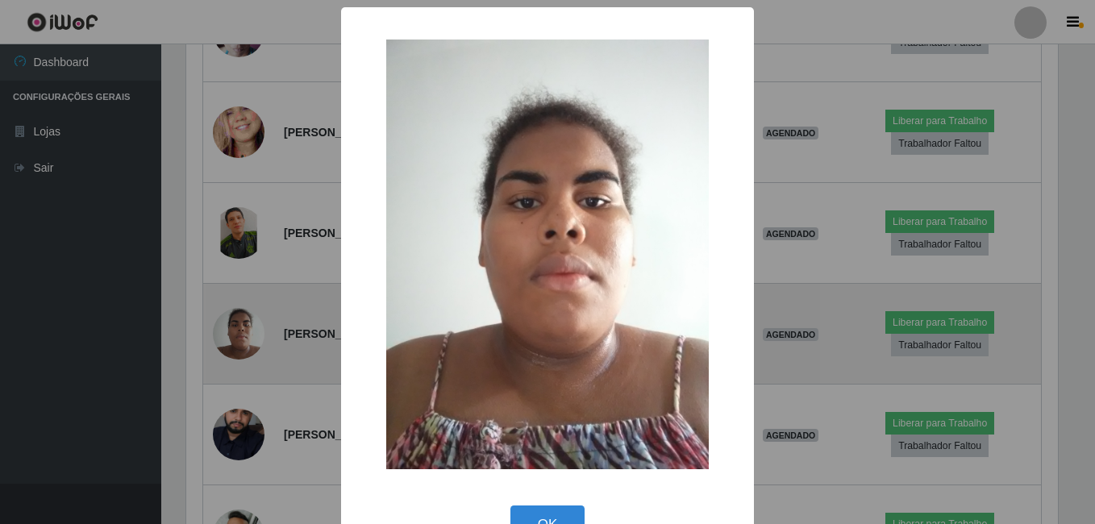
click at [235, 341] on div "× OK Cancel" at bounding box center [547, 262] width 1095 height 524
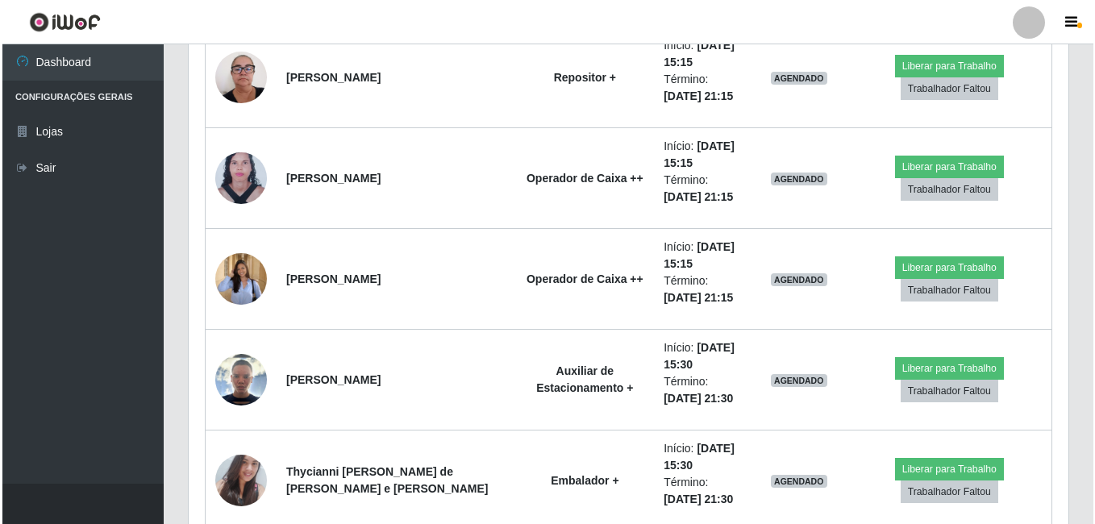
scroll to position [3242, 0]
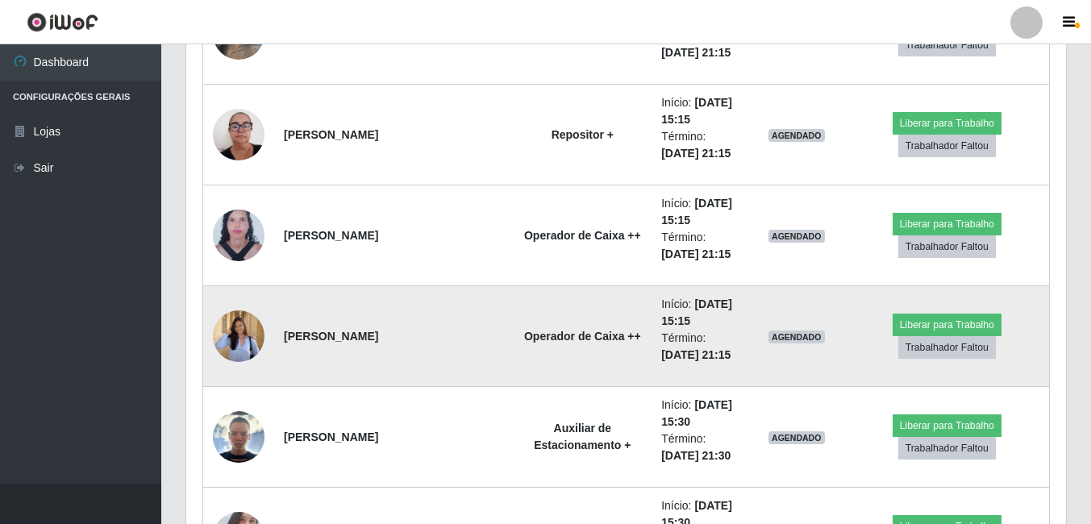
click at [210, 334] on td at bounding box center [239, 336] width 72 height 101
click at [226, 340] on img at bounding box center [239, 335] width 52 height 67
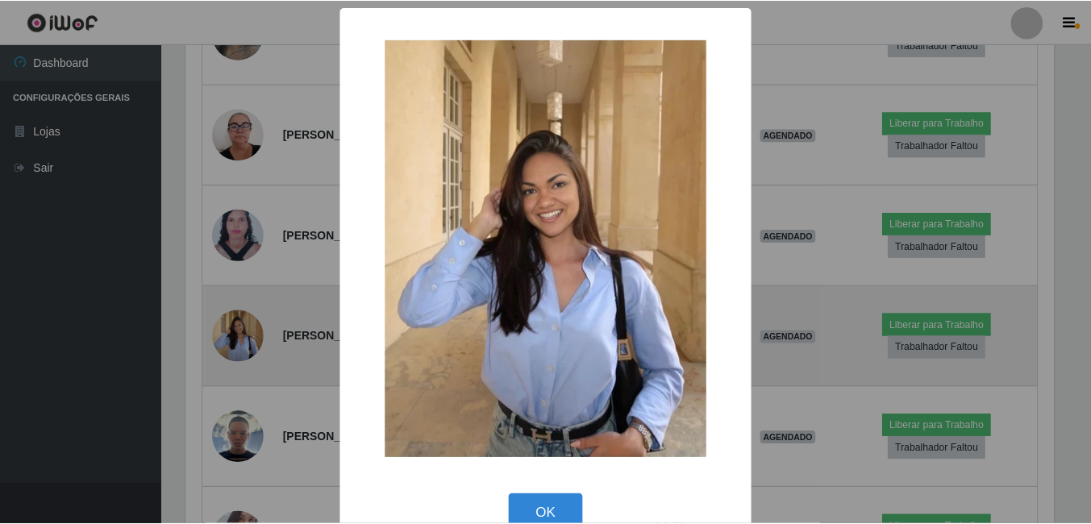
scroll to position [335, 871]
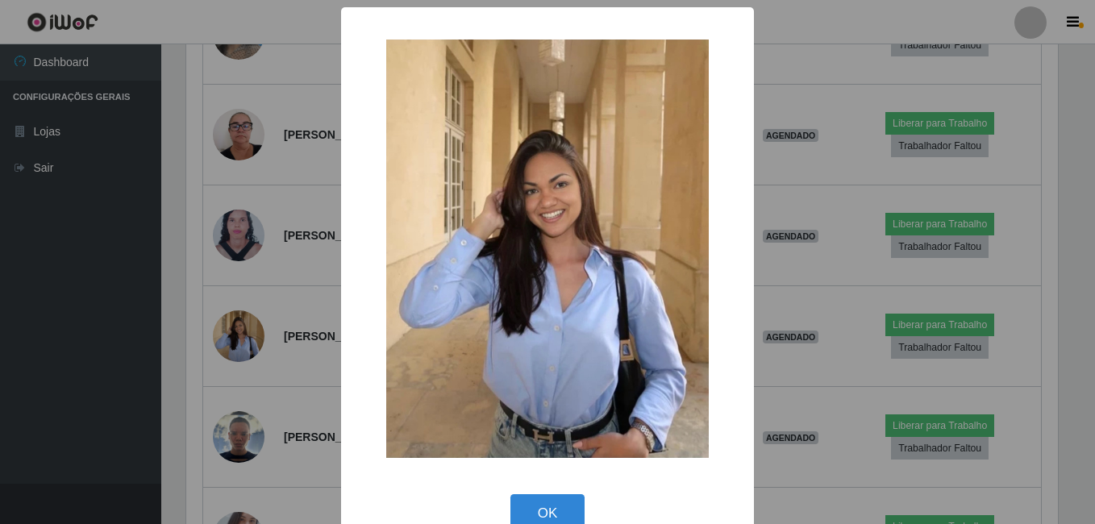
click at [261, 314] on div "× OK Cancel" at bounding box center [547, 262] width 1095 height 524
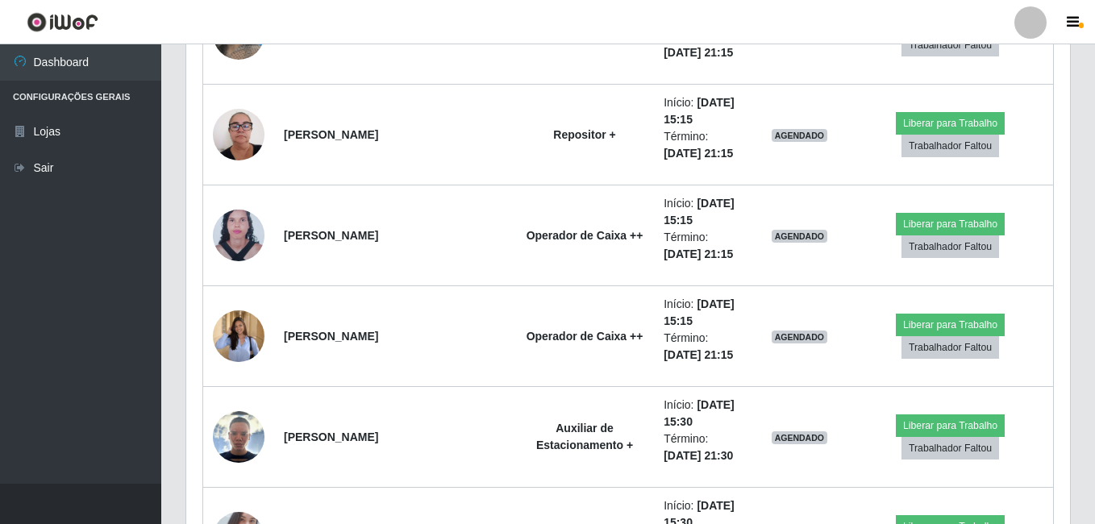
scroll to position [335, 879]
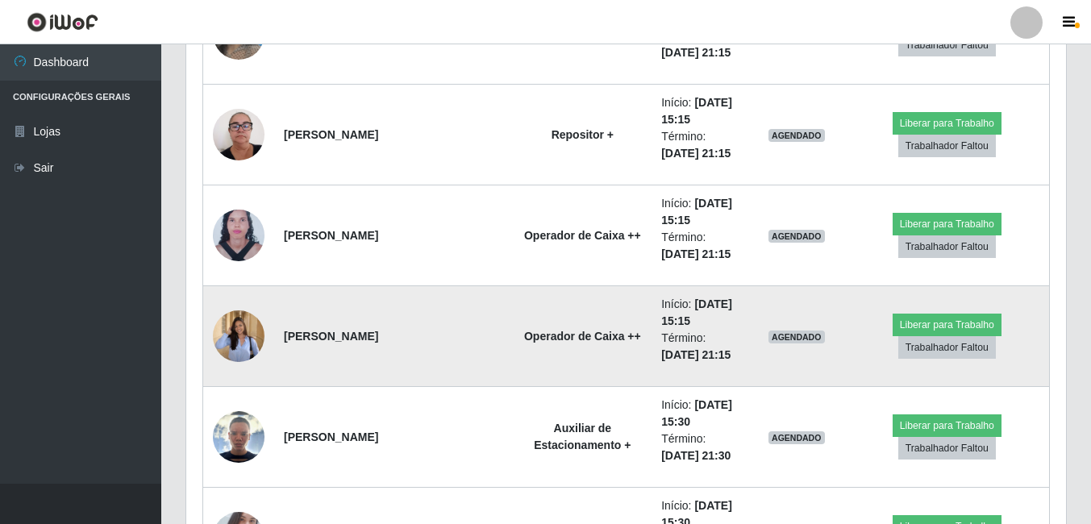
click at [251, 333] on img at bounding box center [239, 335] width 52 height 67
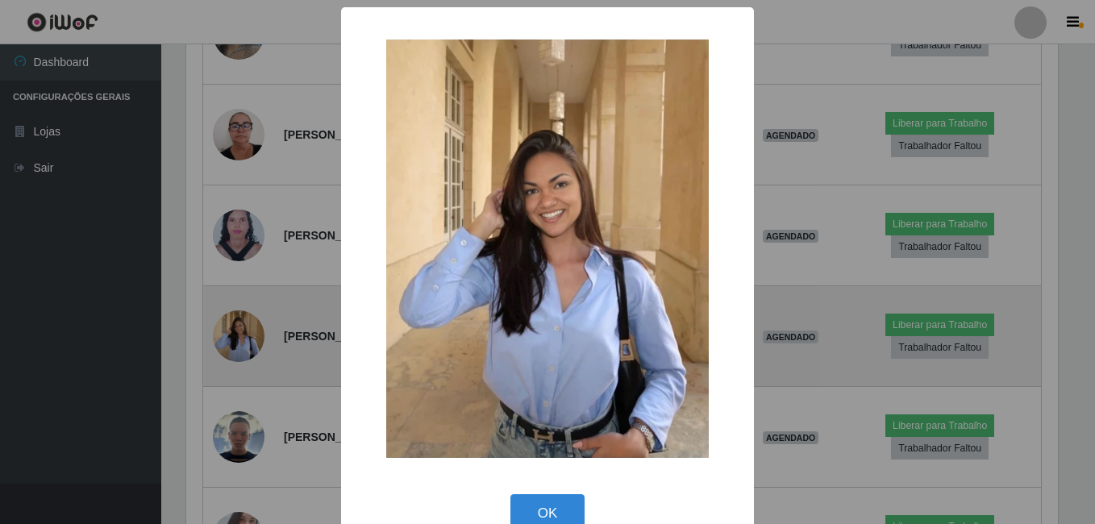
click at [251, 333] on div "× OK Cancel" at bounding box center [547, 262] width 1095 height 524
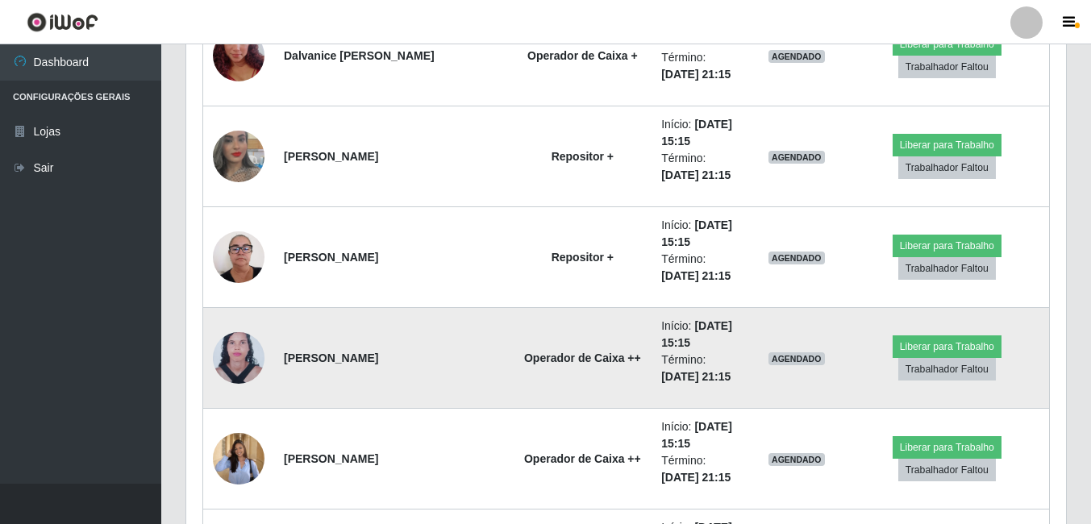
scroll to position [3081, 0]
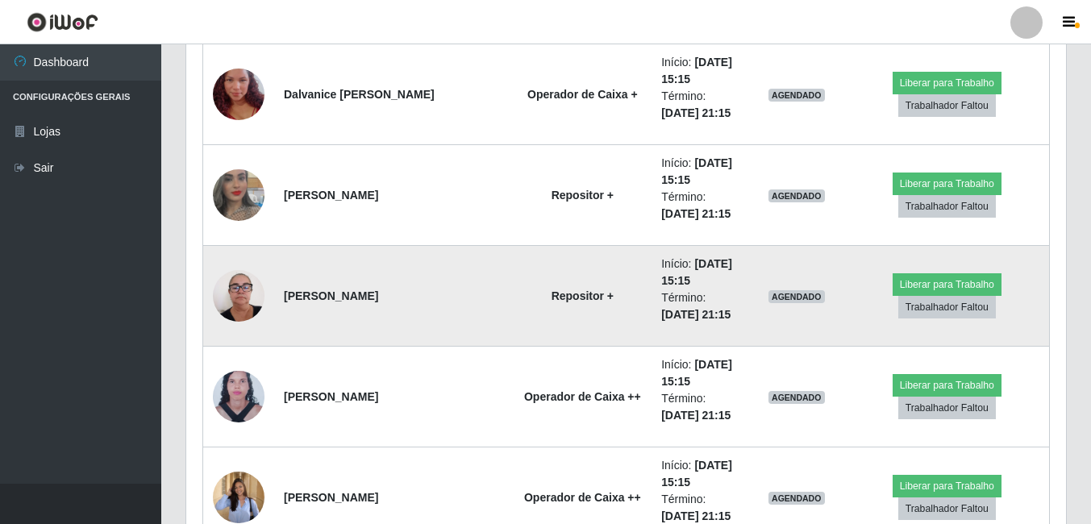
click at [243, 294] on img at bounding box center [239, 295] width 52 height 69
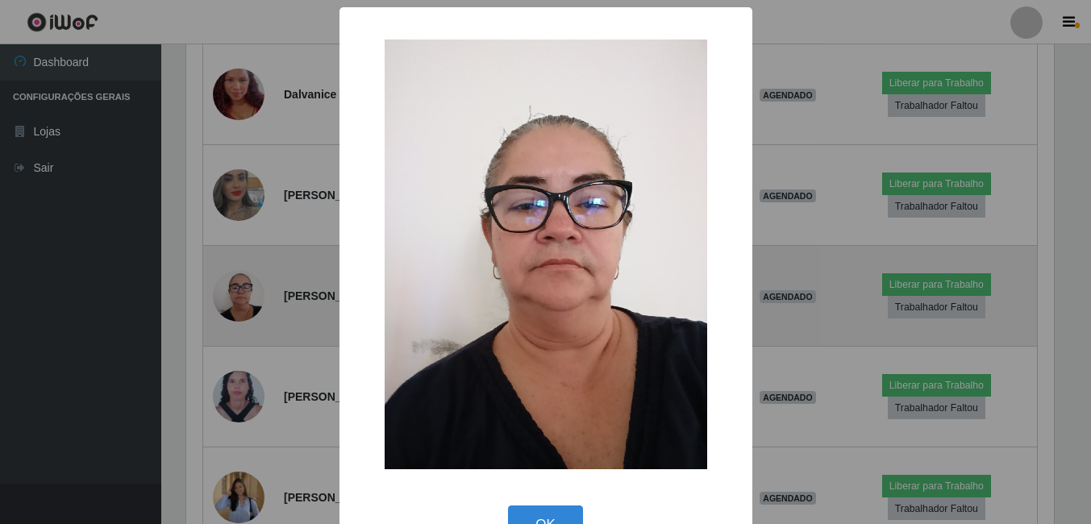
scroll to position [335, 871]
click at [243, 294] on div "× OK Cancel" at bounding box center [547, 262] width 1095 height 524
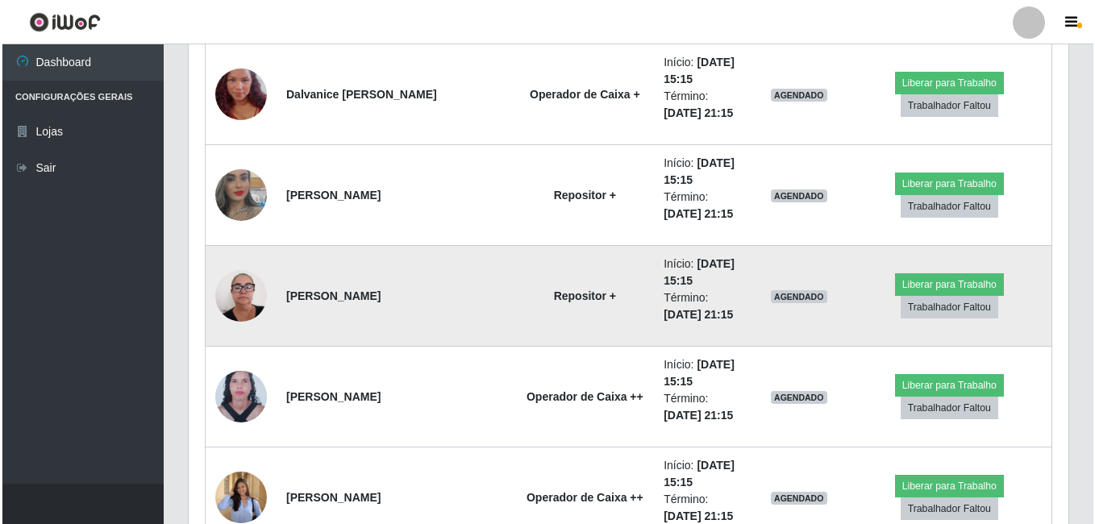
scroll to position [335, 879]
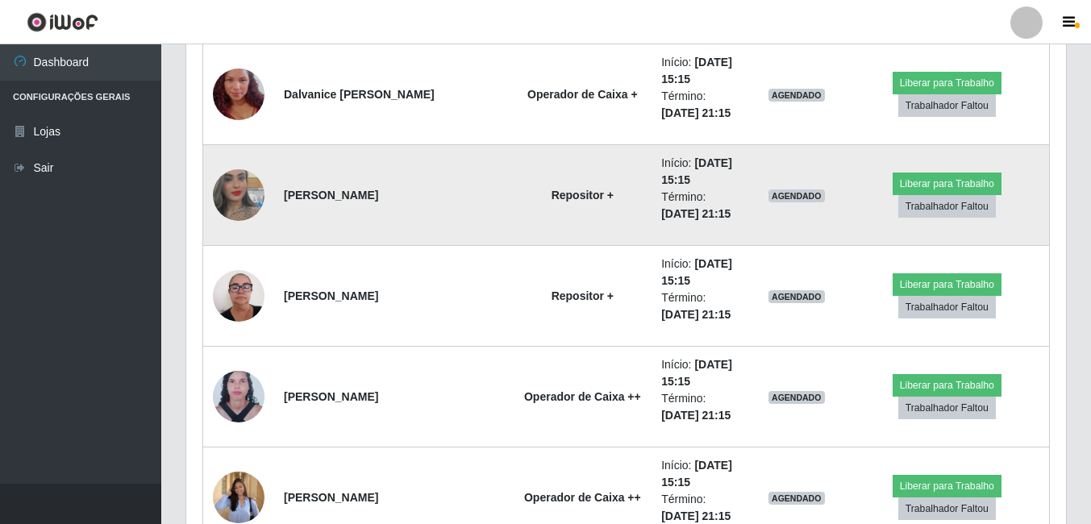
click at [231, 203] on img at bounding box center [239, 195] width 52 height 92
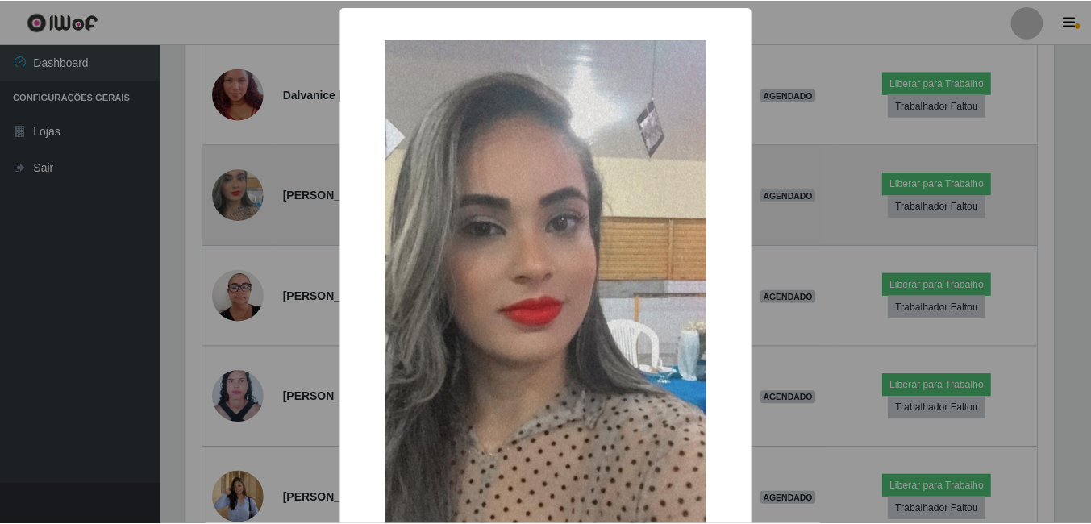
scroll to position [335, 871]
click at [231, 203] on div "× OK Cancel" at bounding box center [547, 262] width 1095 height 524
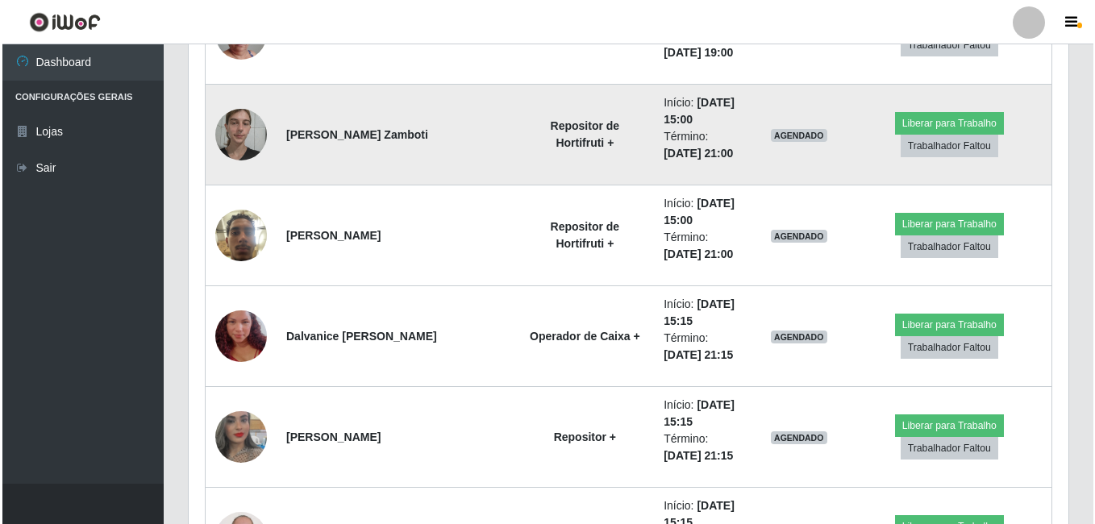
scroll to position [2678, 0]
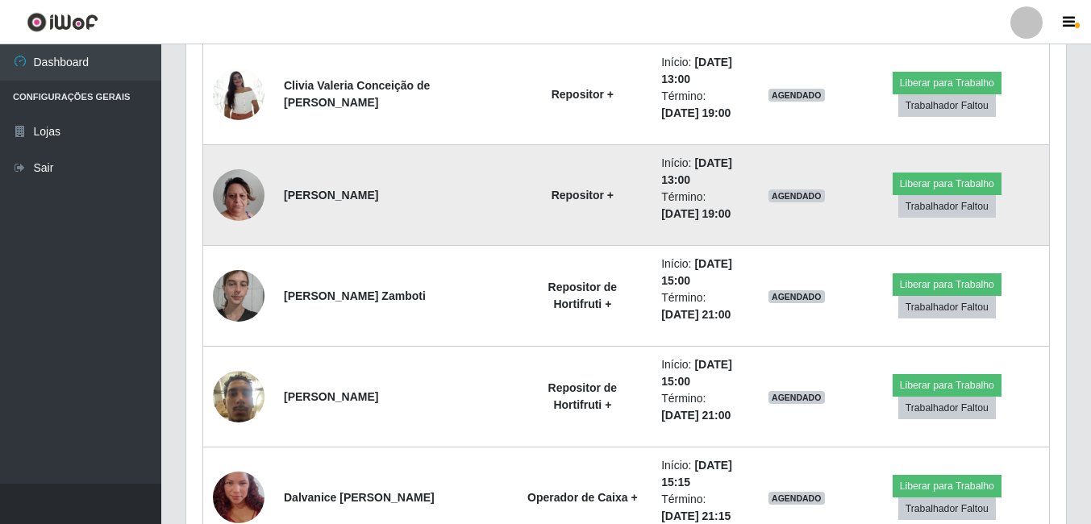
click at [247, 197] on img at bounding box center [239, 195] width 52 height 92
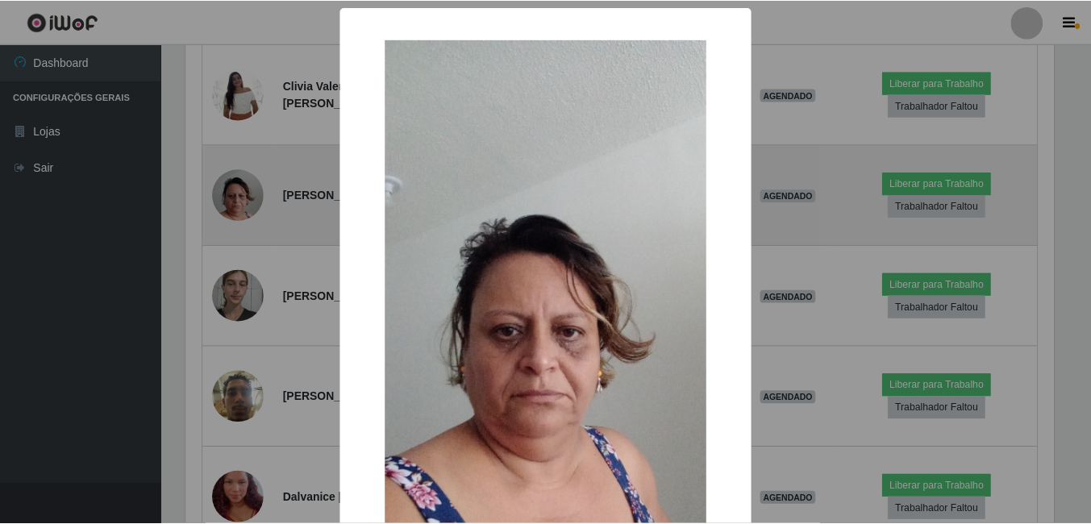
scroll to position [335, 871]
click at [247, 197] on div "× OK Cancel" at bounding box center [547, 262] width 1095 height 524
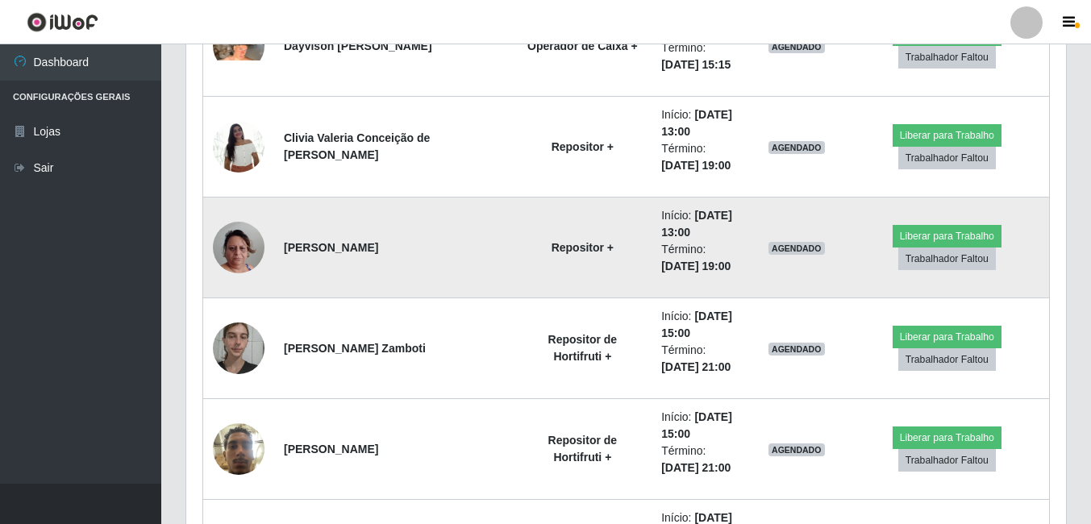
scroll to position [2597, 0]
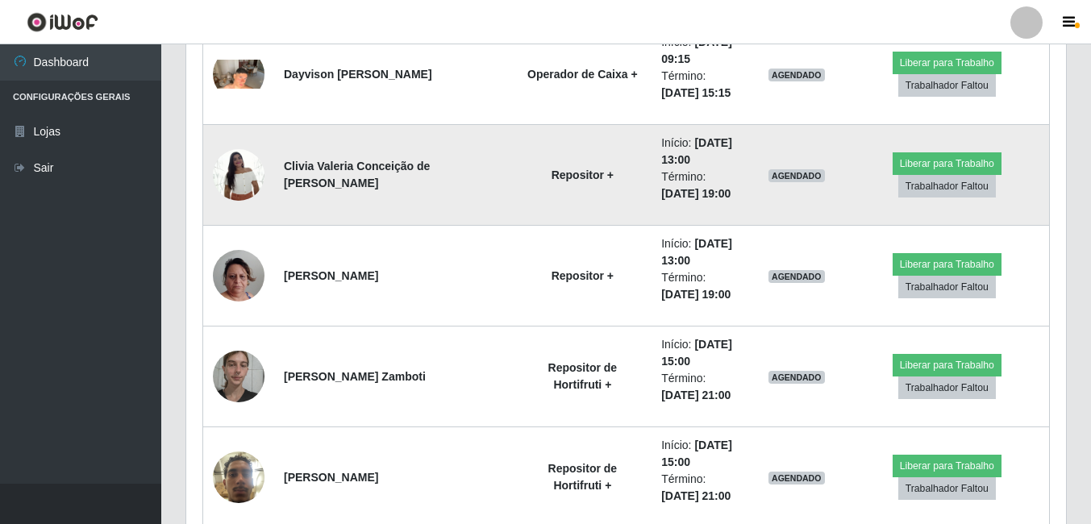
click at [245, 191] on img at bounding box center [239, 174] width 52 height 69
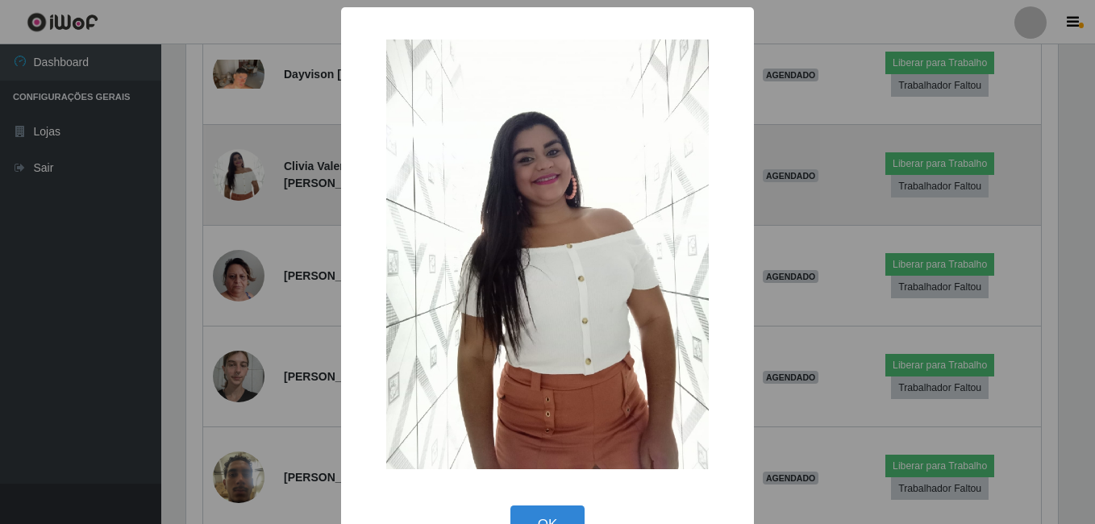
click at [245, 191] on div "× OK Cancel" at bounding box center [547, 262] width 1095 height 524
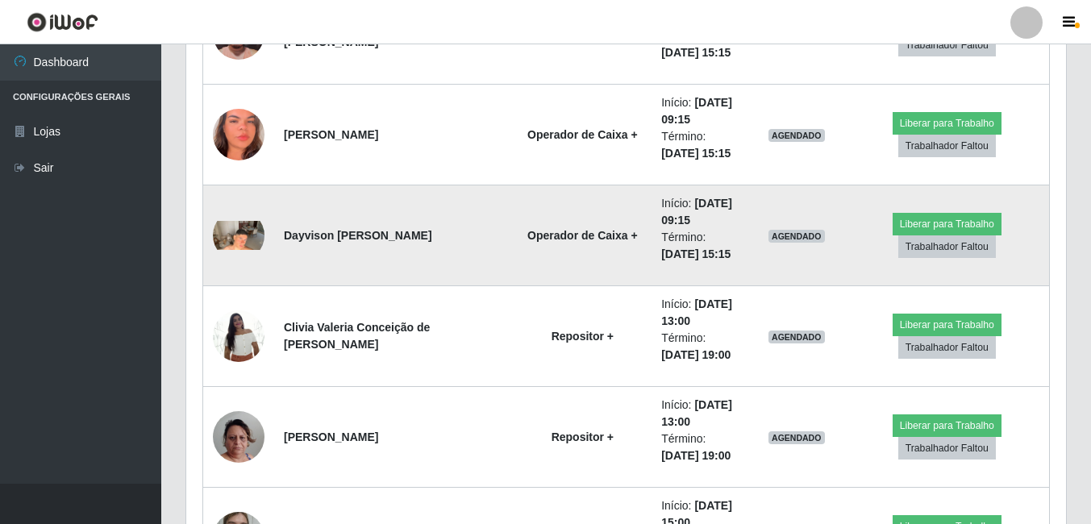
click at [226, 227] on img at bounding box center [239, 235] width 52 height 29
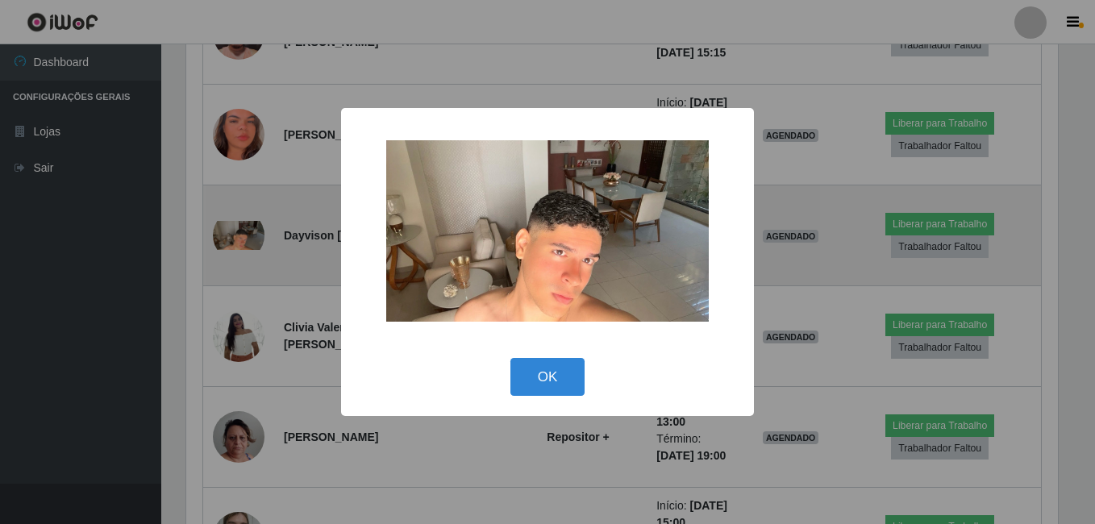
click at [226, 227] on div "× OK Cancel" at bounding box center [547, 262] width 1095 height 524
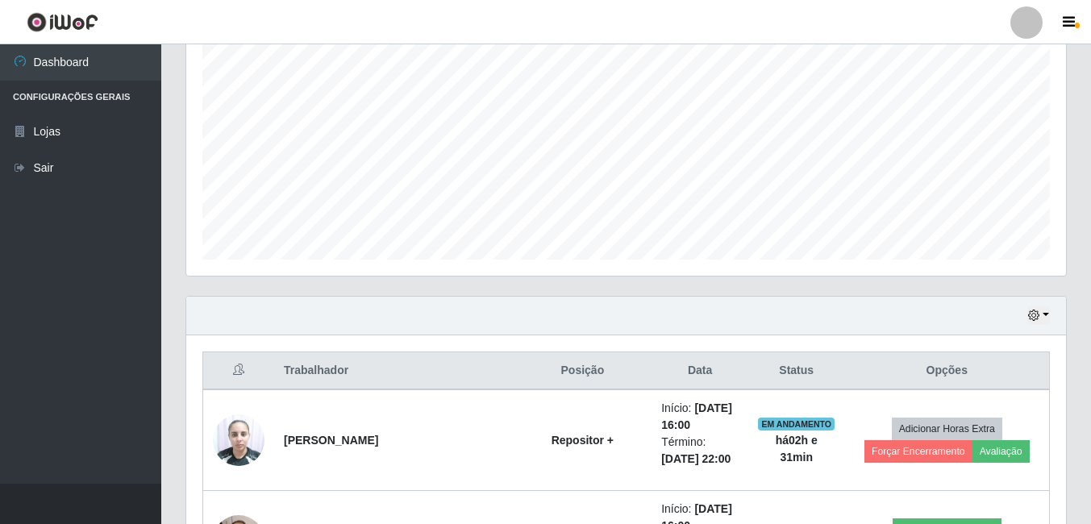
scroll to position [322, 0]
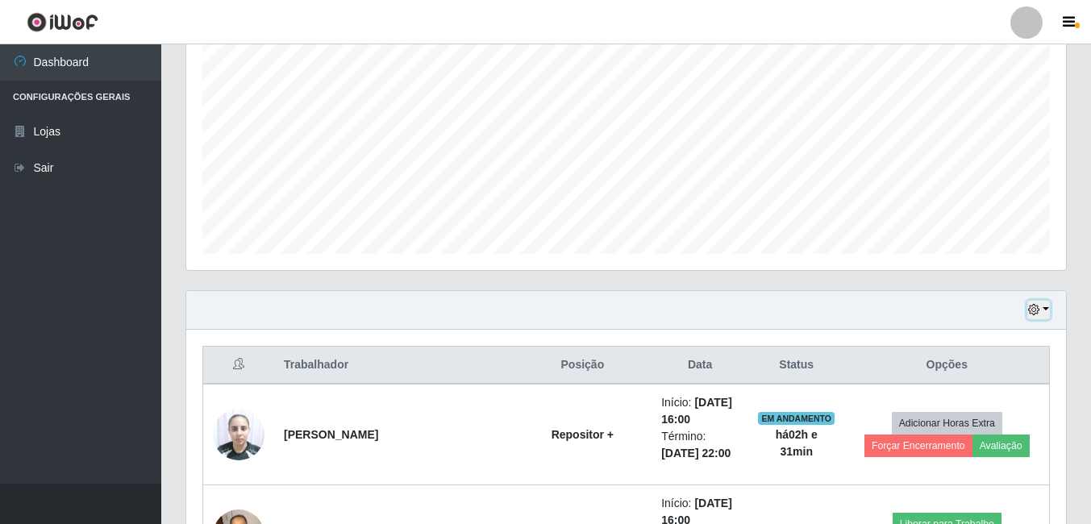
click at [1034, 311] on icon "button" at bounding box center [1033, 309] width 11 height 11
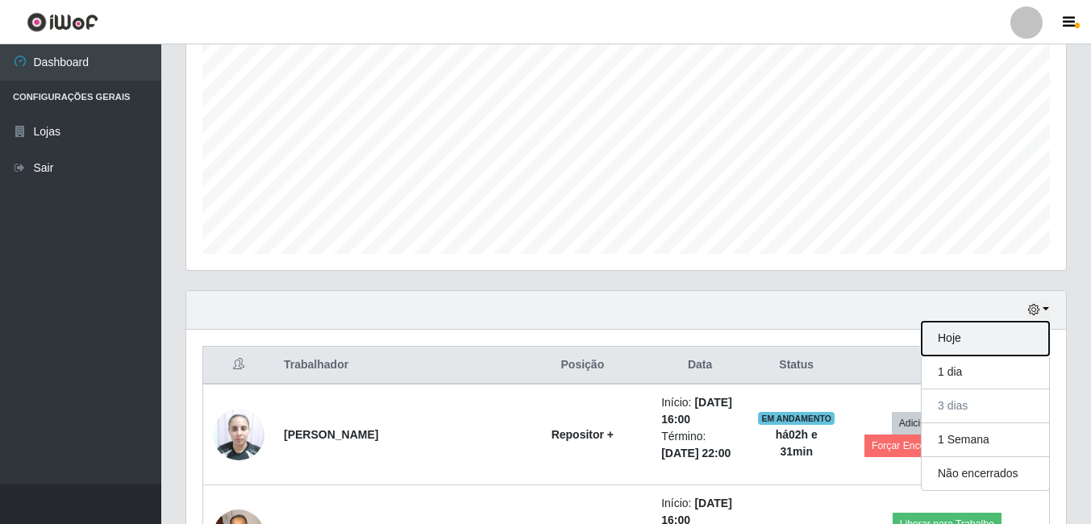
click at [982, 347] on button "Hoje" at bounding box center [984, 339] width 127 height 34
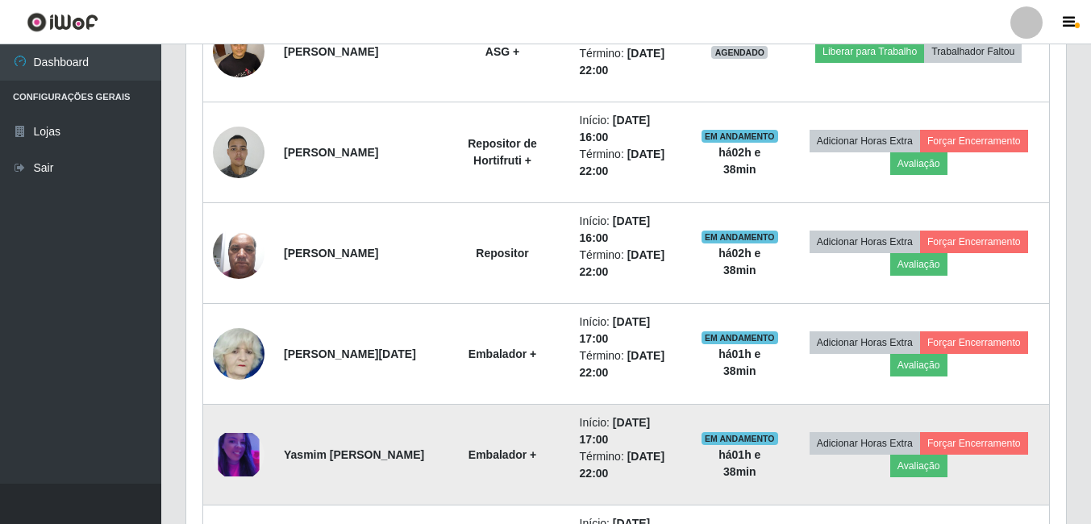
scroll to position [645, 0]
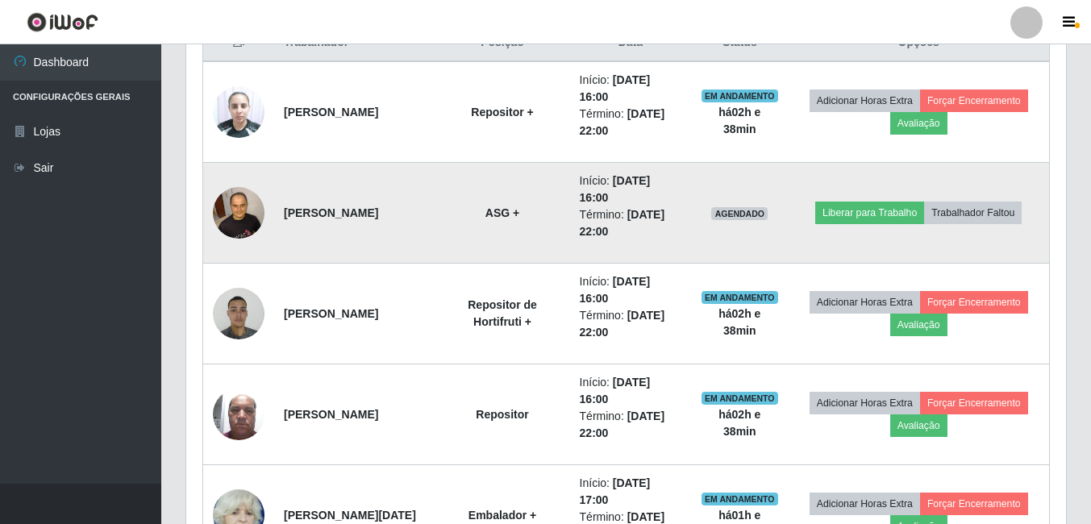
click at [231, 212] on img at bounding box center [239, 212] width 52 height 69
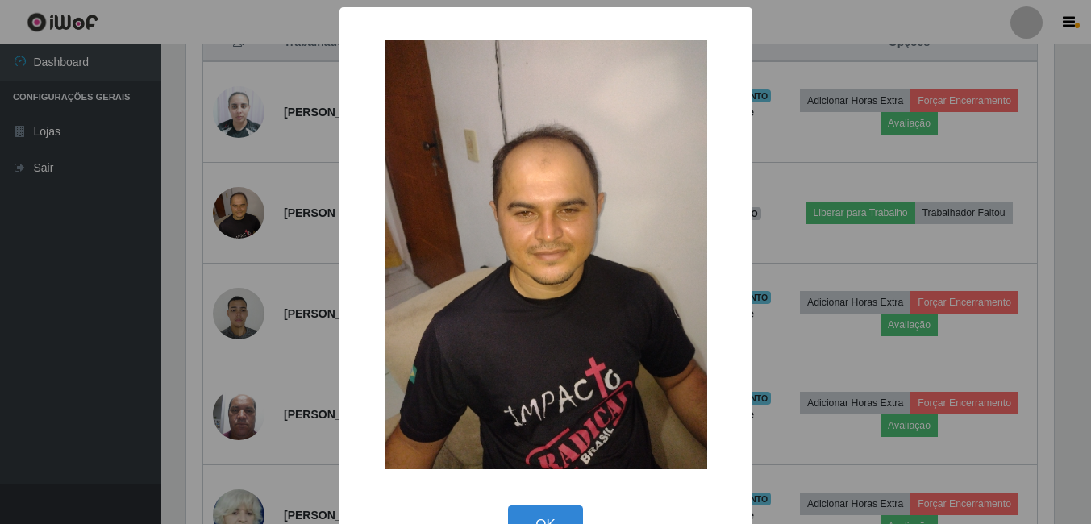
scroll to position [335, 871]
click at [553, 513] on button "OK" at bounding box center [547, 524] width 75 height 38
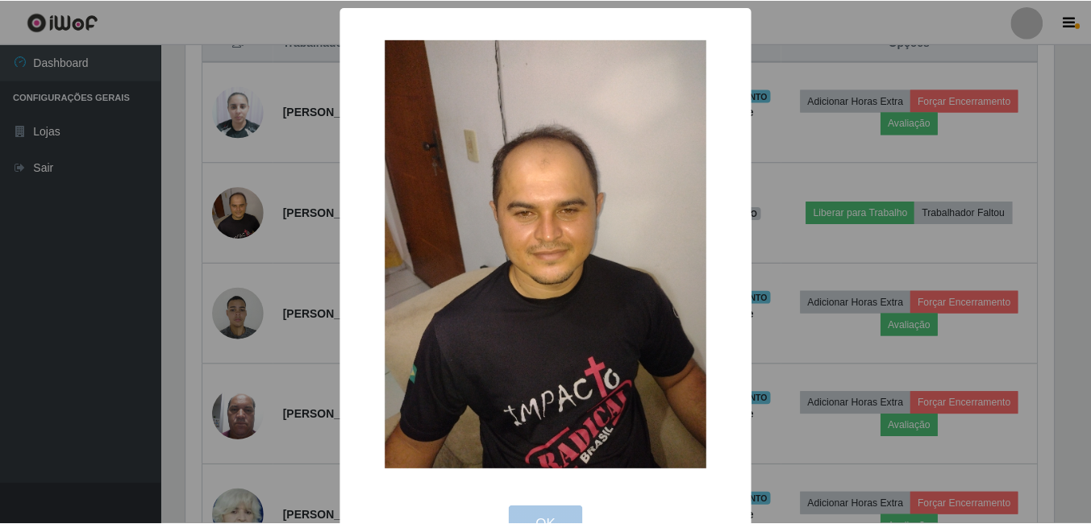
scroll to position [335, 879]
